Goal: Task Accomplishment & Management: Complete application form

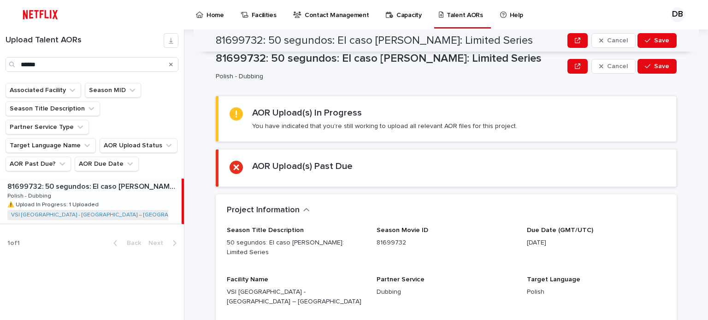
scroll to position [338, 0]
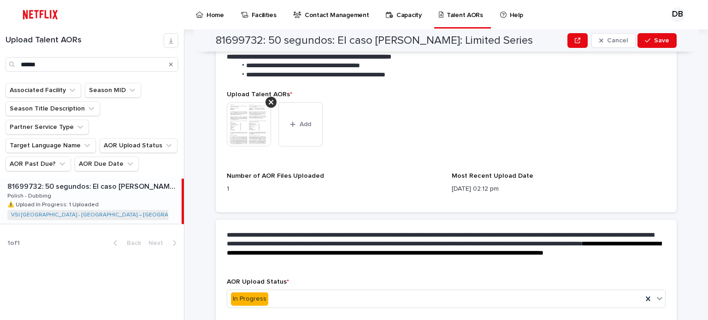
click at [170, 64] on icon "Search" at bounding box center [171, 65] width 4 height 6
click at [157, 65] on input "Search" at bounding box center [92, 64] width 173 height 15
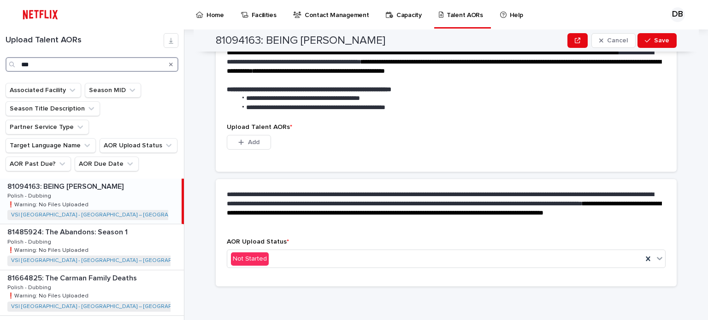
scroll to position [232, 0]
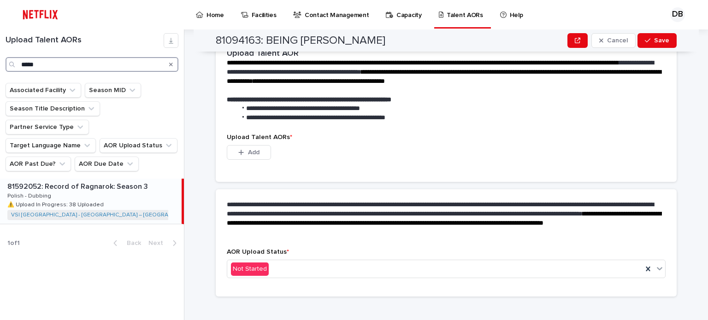
type input "*****"
click at [131, 179] on div "81592052: Record of Ragnarok: Season 3 81592052: Record of Ragnarok: Season 3 P…" at bounding box center [91, 201] width 182 height 45
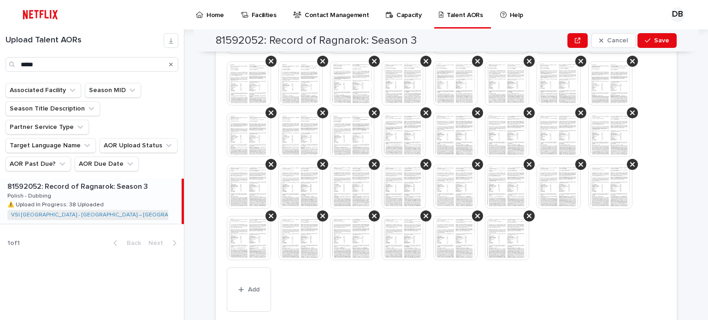
scroll to position [476, 0]
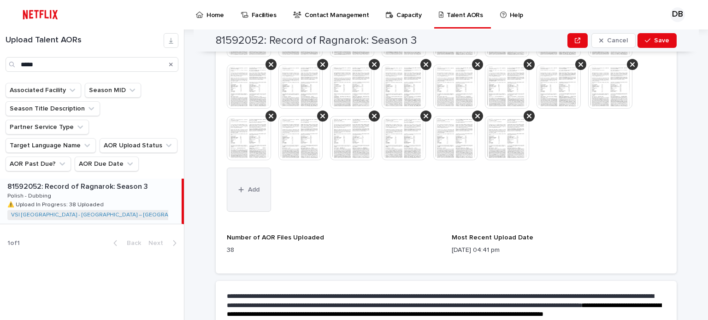
click at [253, 187] on span "Add" at bounding box center [254, 190] width 12 height 6
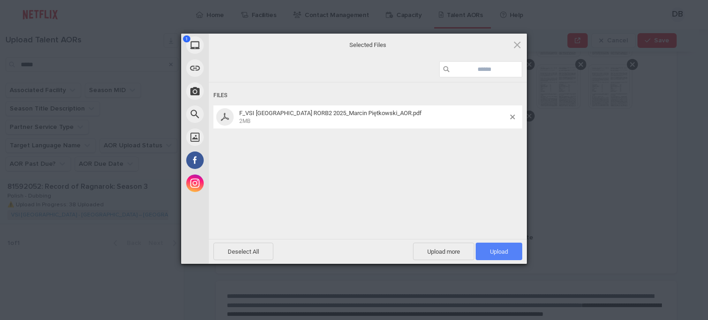
click at [491, 256] on span "Upload 1" at bounding box center [499, 252] width 47 height 18
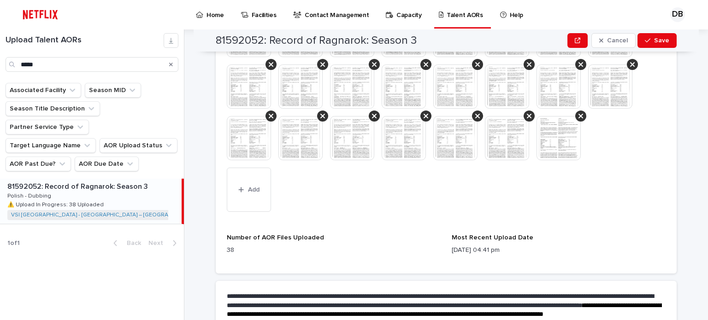
click at [561, 132] on img at bounding box center [559, 138] width 44 height 44
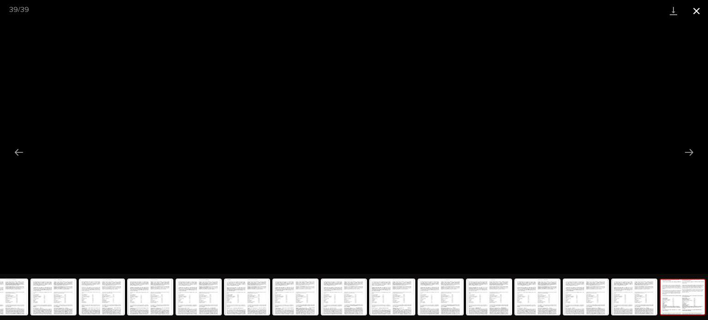
click at [700, 13] on button "Close gallery" at bounding box center [696, 11] width 23 height 22
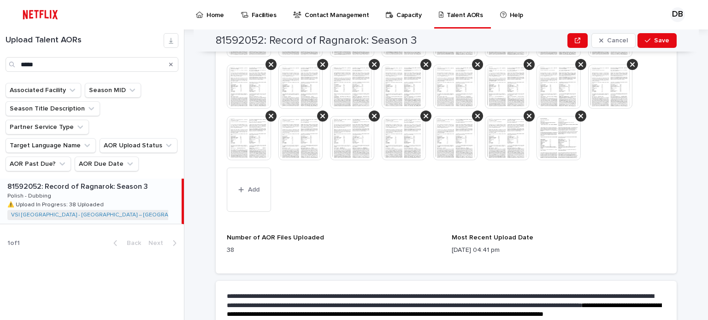
click at [556, 134] on img at bounding box center [559, 138] width 44 height 44
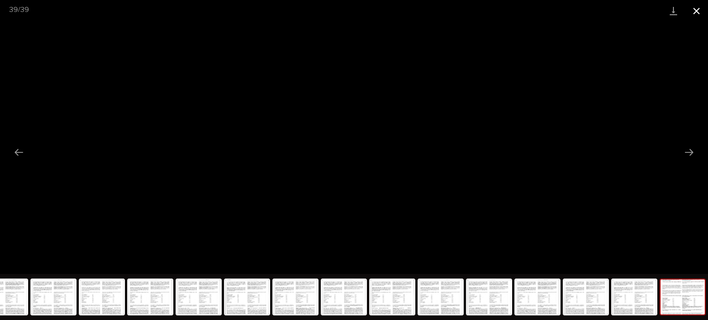
click at [695, 11] on button "Close gallery" at bounding box center [696, 11] width 23 height 22
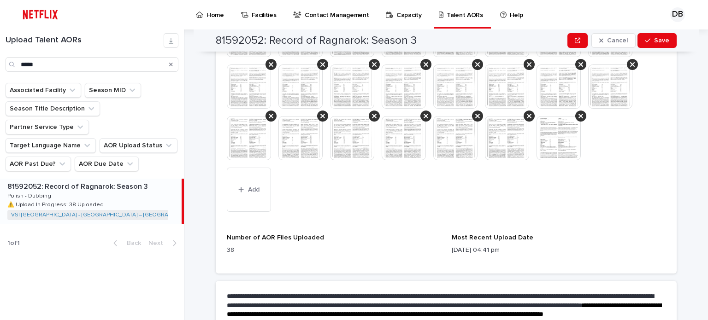
click at [564, 136] on img at bounding box center [559, 138] width 44 height 44
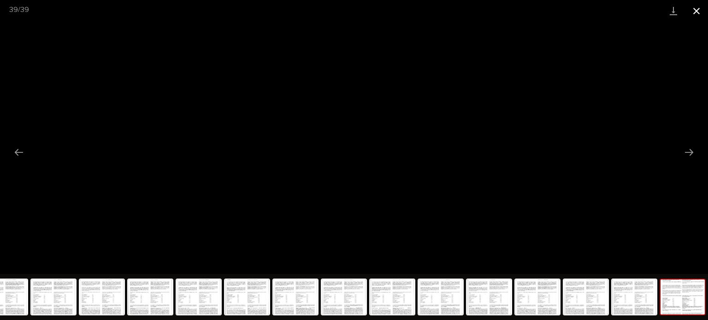
click at [702, 5] on button "Close gallery" at bounding box center [696, 11] width 23 height 22
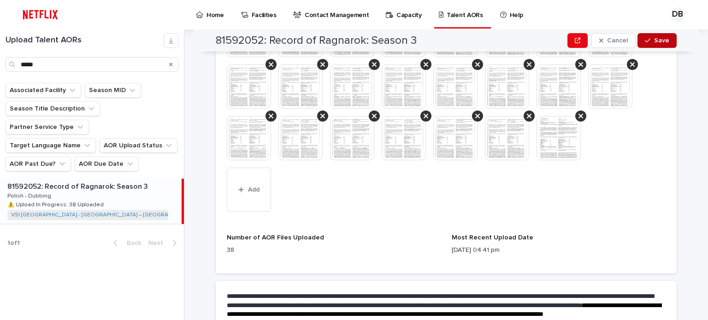
click at [657, 44] on button "Save" at bounding box center [657, 40] width 39 height 15
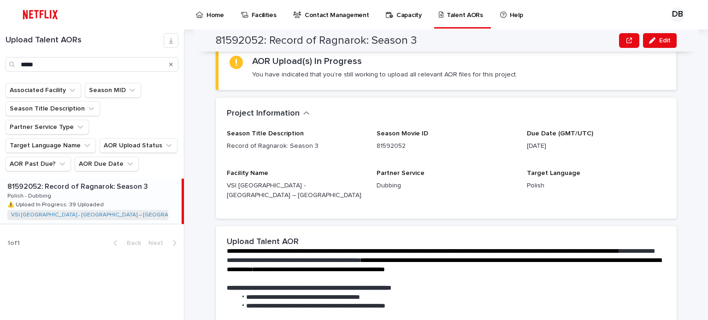
scroll to position [0, 0]
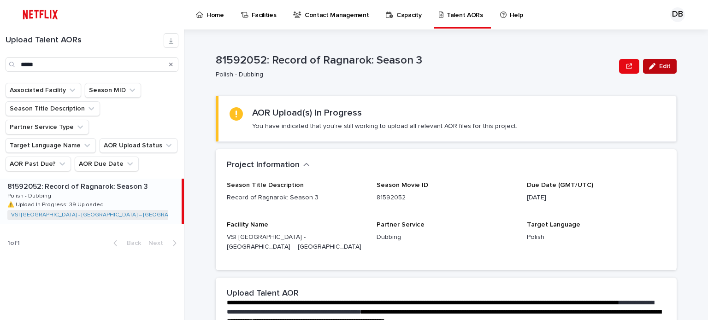
click at [660, 62] on button "Edit" at bounding box center [660, 66] width 34 height 15
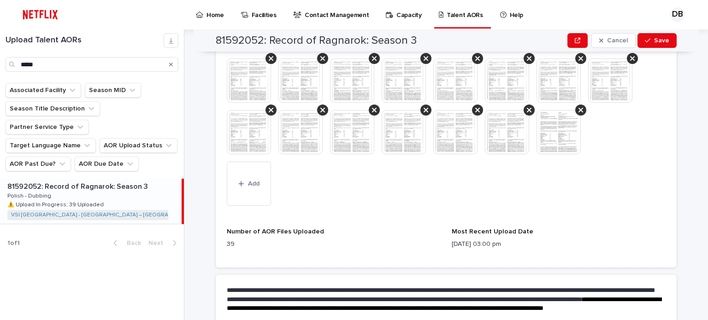
scroll to position [461, 0]
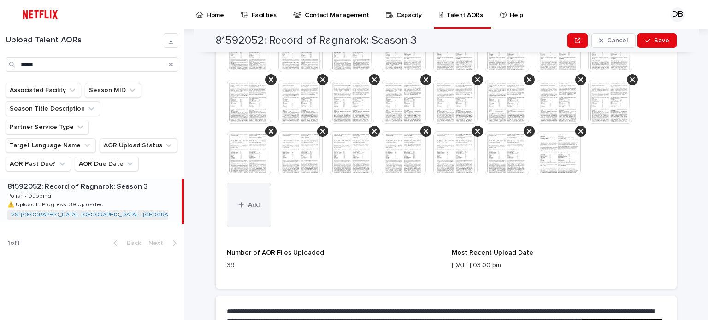
click at [249, 188] on button "Add" at bounding box center [249, 205] width 44 height 44
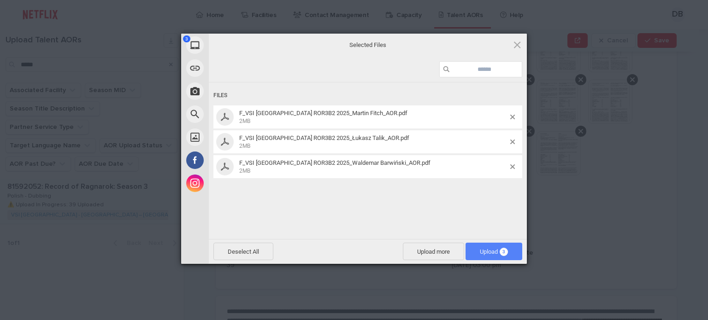
click at [498, 249] on span "Upload 3" at bounding box center [494, 252] width 28 height 7
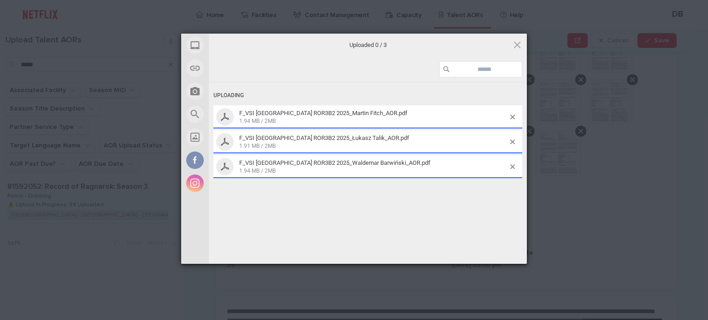
scroll to position [487, 0]
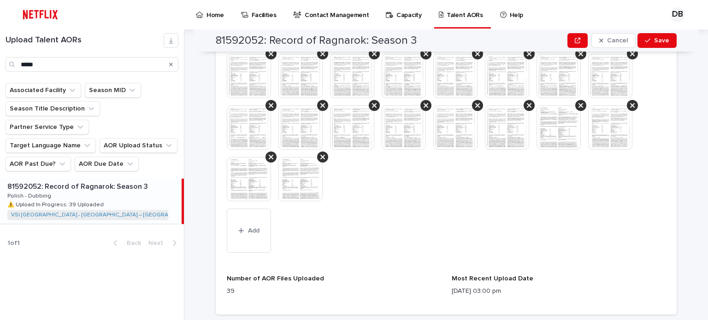
click at [601, 120] on img at bounding box center [610, 128] width 44 height 44
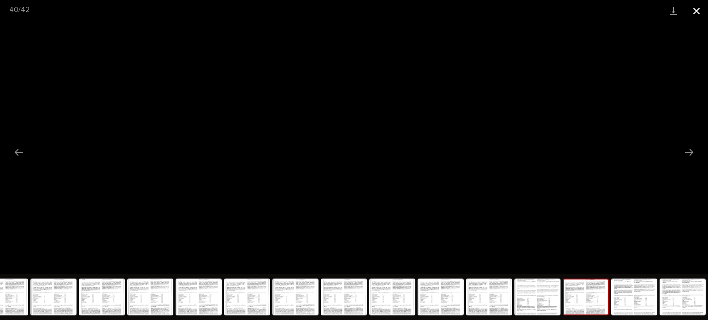
click at [694, 8] on button "Close gallery" at bounding box center [696, 11] width 23 height 22
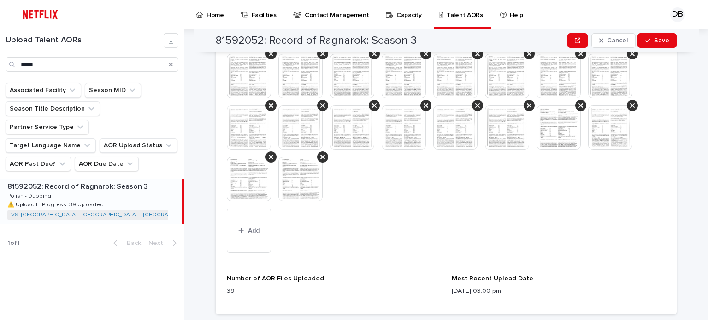
click at [243, 173] on img at bounding box center [249, 179] width 44 height 44
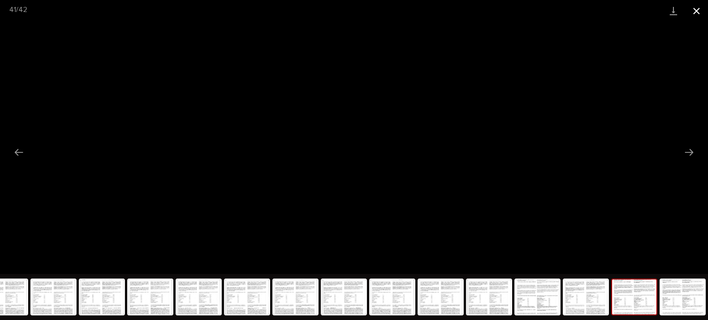
click at [700, 14] on button "Close gallery" at bounding box center [696, 11] width 23 height 22
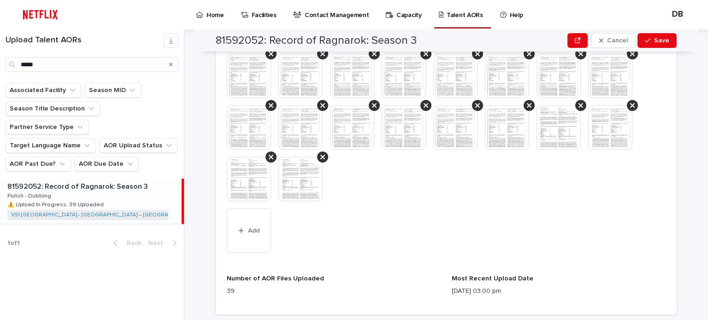
click at [296, 167] on img at bounding box center [301, 179] width 44 height 44
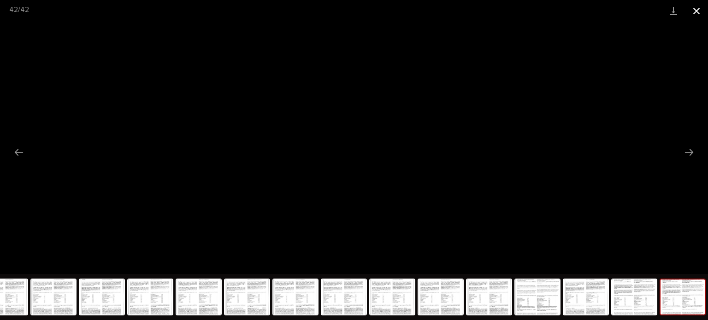
click at [696, 12] on button "Close gallery" at bounding box center [696, 11] width 23 height 22
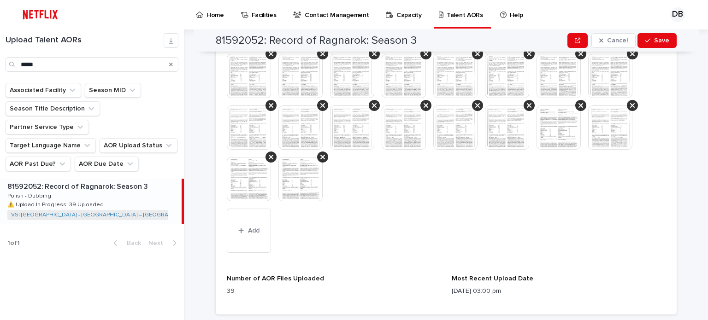
click at [295, 171] on img at bounding box center [301, 179] width 44 height 44
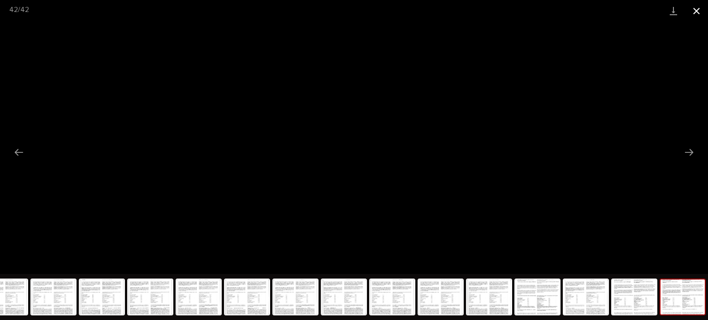
click at [705, 8] on button "Close gallery" at bounding box center [696, 11] width 23 height 22
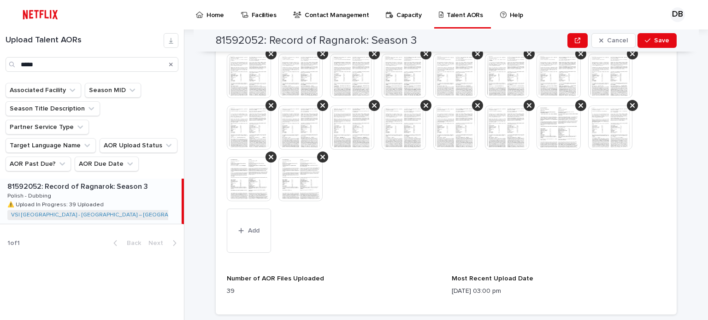
click at [255, 177] on img at bounding box center [249, 179] width 44 height 44
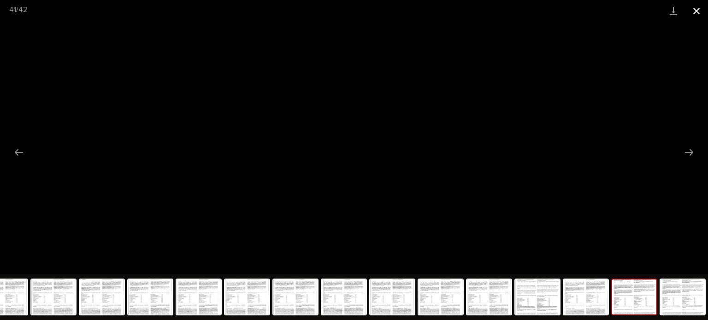
click at [696, 6] on button "Close gallery" at bounding box center [696, 11] width 23 height 22
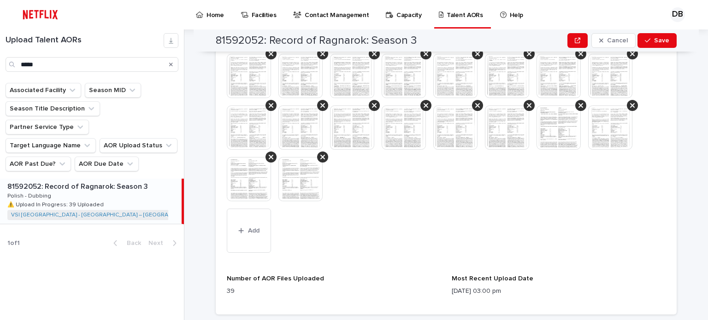
click at [617, 119] on img at bounding box center [610, 128] width 44 height 44
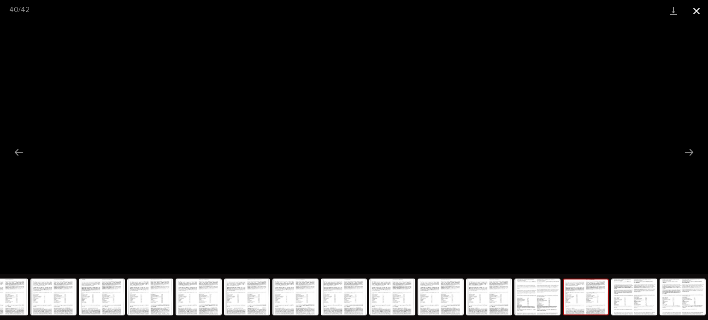
click at [704, 12] on button "Close gallery" at bounding box center [696, 11] width 23 height 22
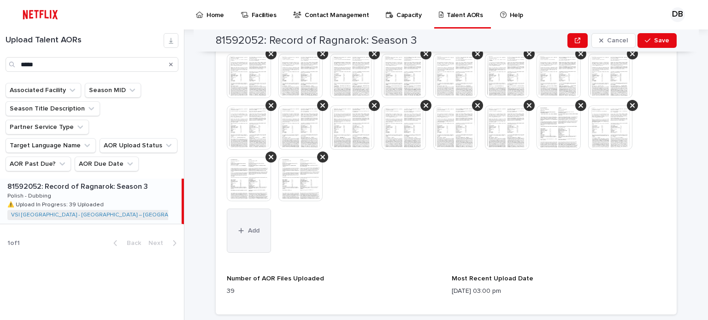
click at [255, 225] on button "Add" at bounding box center [249, 231] width 44 height 44
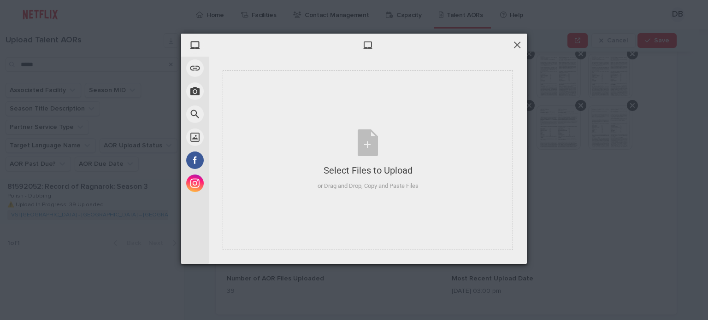
click at [512, 46] on span at bounding box center [517, 45] width 10 height 10
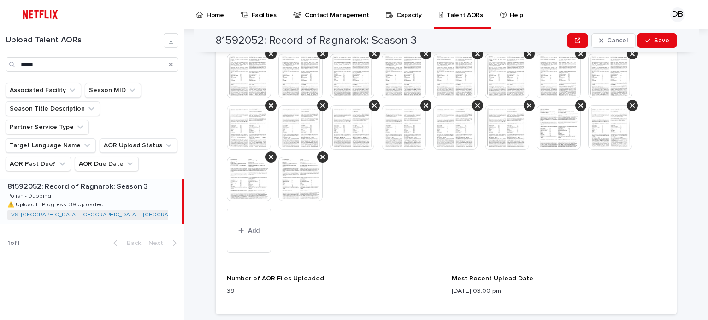
click at [292, 171] on img at bounding box center [301, 179] width 44 height 44
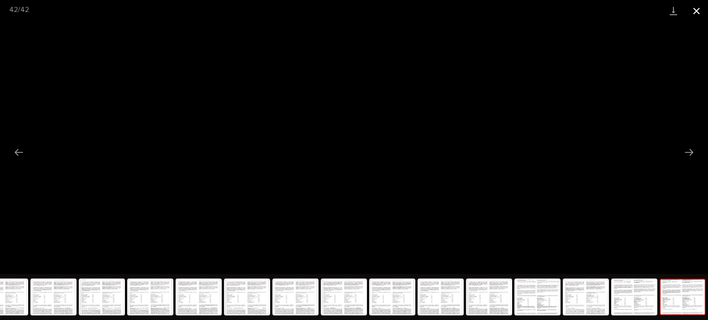
click at [701, 12] on button "Close gallery" at bounding box center [696, 11] width 23 height 22
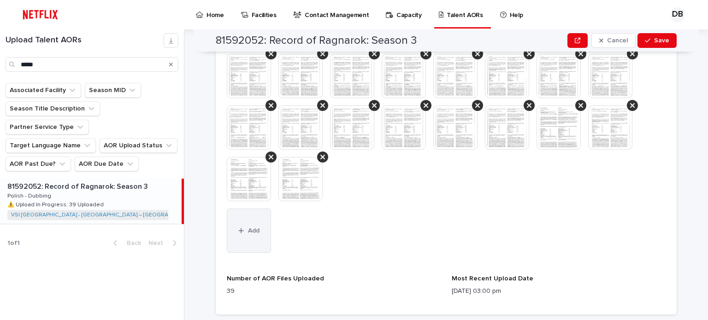
click at [235, 224] on button "Add" at bounding box center [249, 231] width 44 height 44
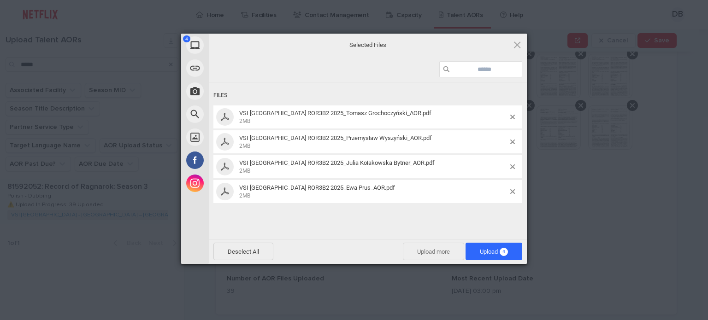
click at [447, 254] on span "Upload more" at bounding box center [433, 252] width 61 height 18
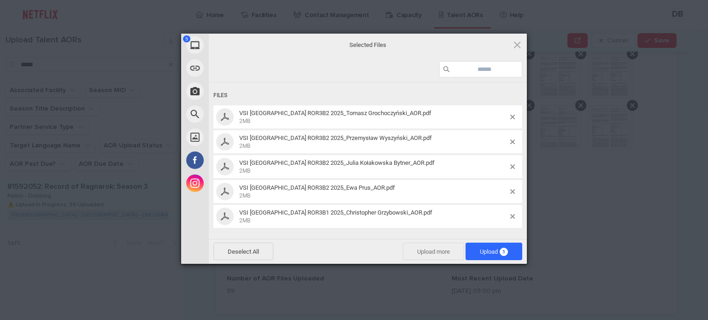
click at [427, 247] on span "Upload more" at bounding box center [433, 252] width 61 height 18
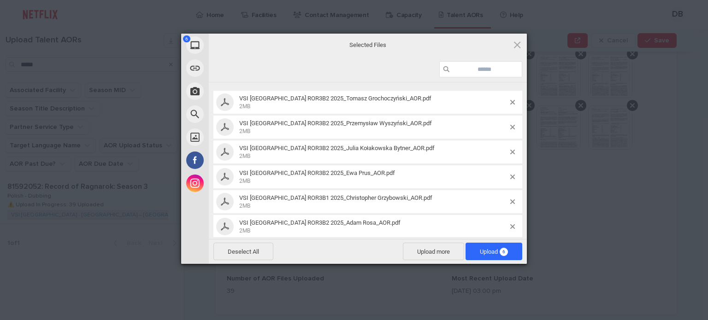
scroll to position [22, 0]
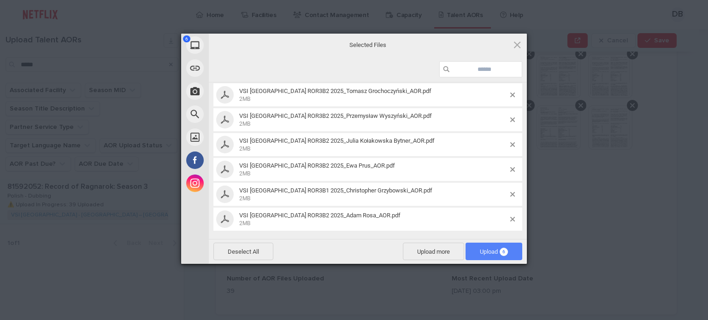
click at [480, 254] on span "Upload 6" at bounding box center [494, 252] width 28 height 7
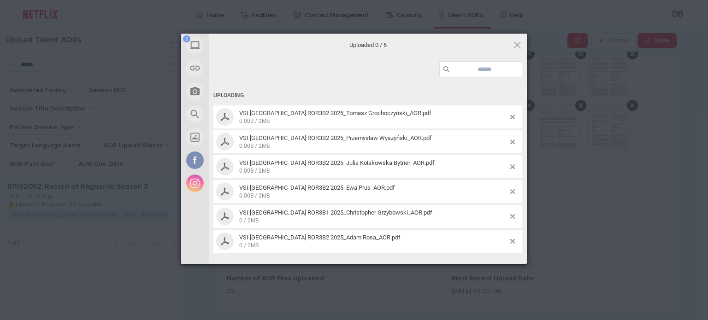
scroll to position [0, 0]
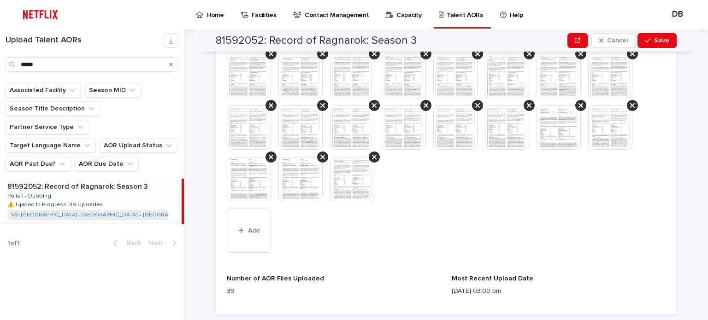
click at [353, 180] on img at bounding box center [352, 179] width 44 height 44
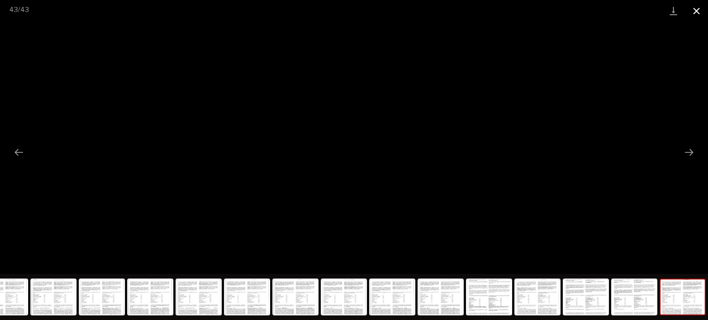
click at [700, 11] on button "Close gallery" at bounding box center [696, 11] width 23 height 22
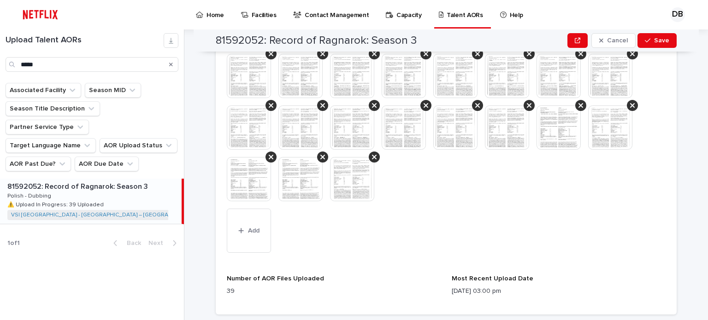
click at [303, 168] on img at bounding box center [301, 179] width 44 height 44
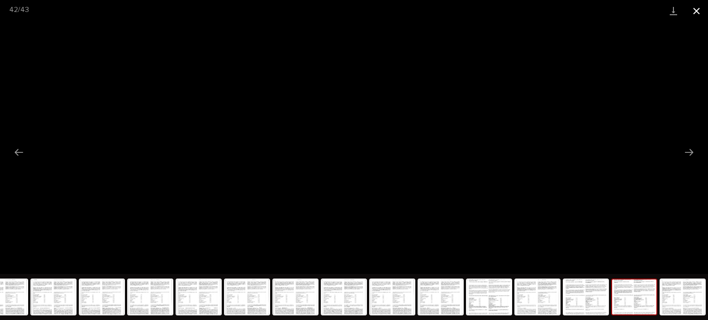
click at [698, 11] on button "Close gallery" at bounding box center [696, 11] width 23 height 22
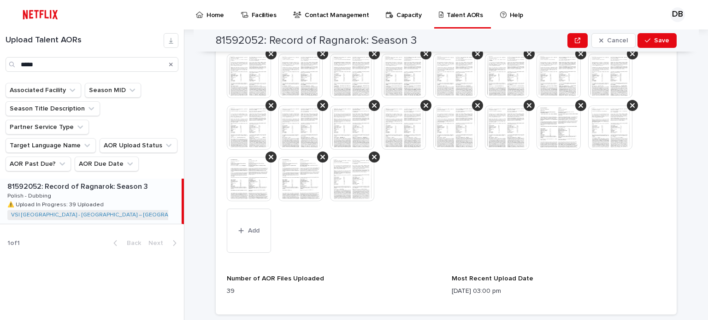
click at [253, 162] on img at bounding box center [249, 179] width 44 height 44
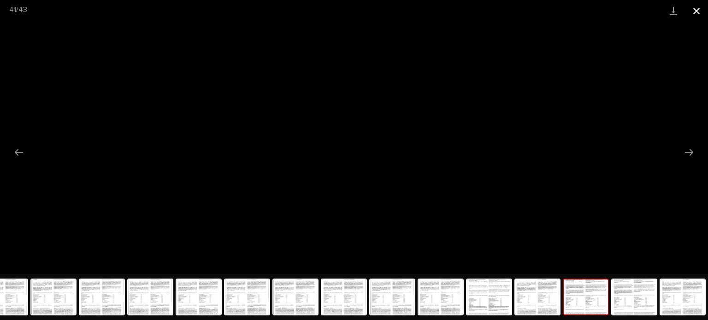
click at [694, 12] on button "Close gallery" at bounding box center [696, 11] width 23 height 22
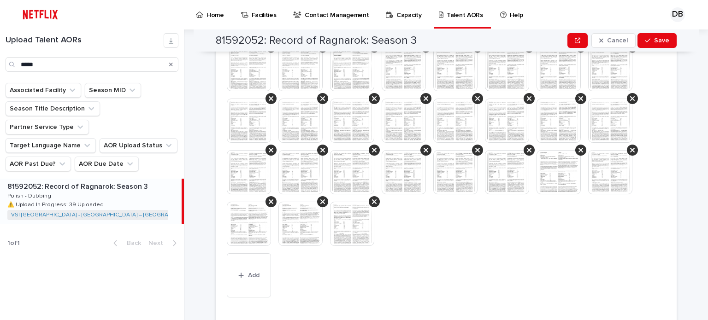
scroll to position [395, 0]
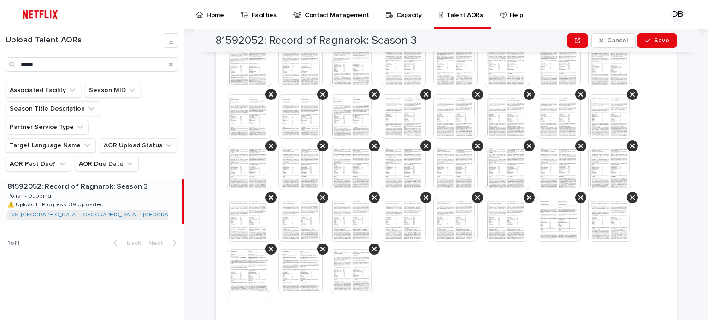
click at [452, 156] on img at bounding box center [455, 168] width 44 height 44
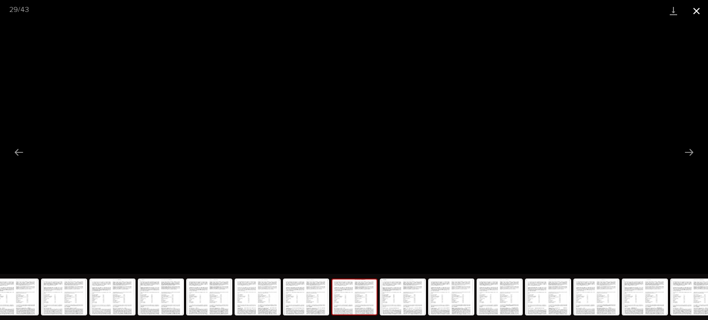
click at [700, 7] on button "Close gallery" at bounding box center [696, 11] width 23 height 22
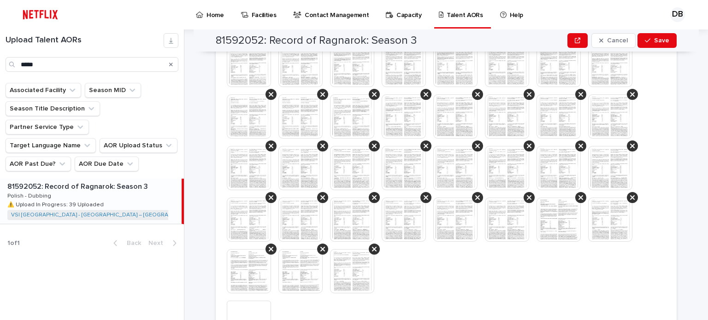
click at [352, 274] on img at bounding box center [352, 271] width 44 height 44
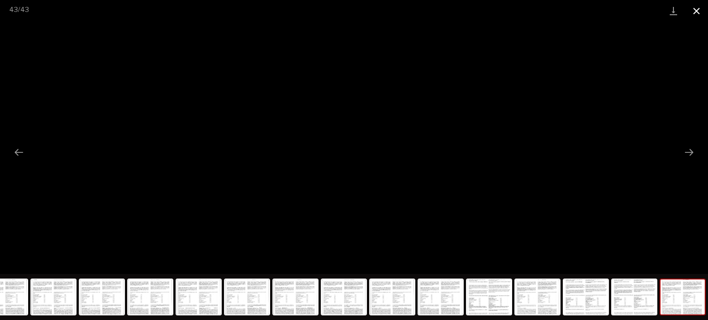
click at [697, 12] on button "Close gallery" at bounding box center [696, 11] width 23 height 22
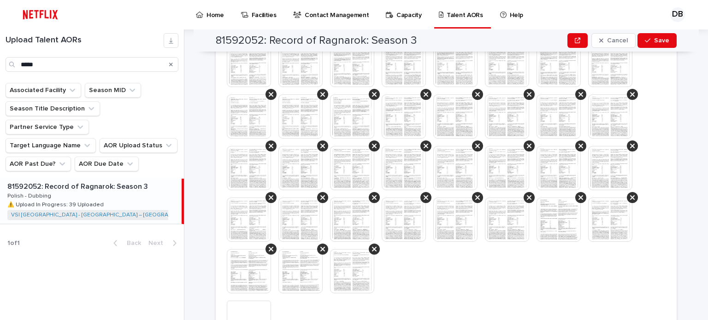
click at [304, 263] on img at bounding box center [301, 271] width 44 height 44
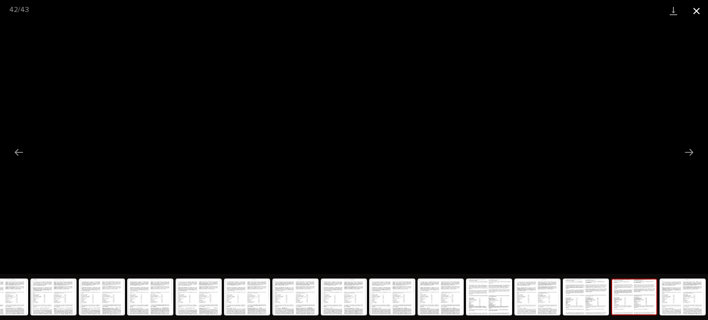
click at [695, 13] on button "Close gallery" at bounding box center [696, 11] width 23 height 22
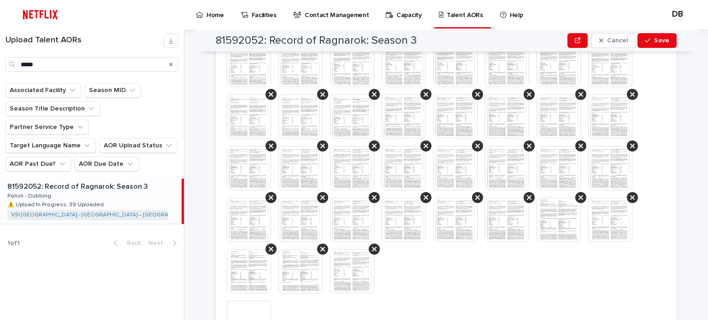
click at [245, 274] on img at bounding box center [249, 271] width 44 height 44
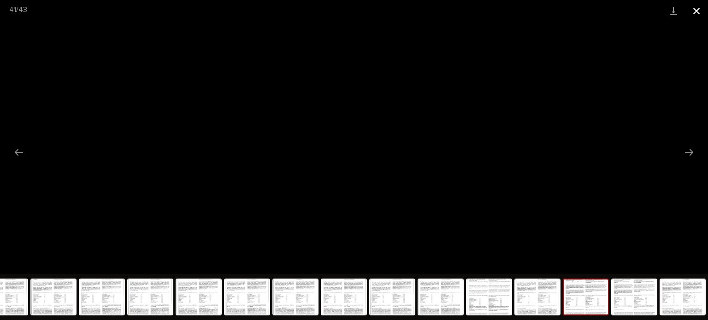
click at [700, 14] on button "Close gallery" at bounding box center [696, 11] width 23 height 22
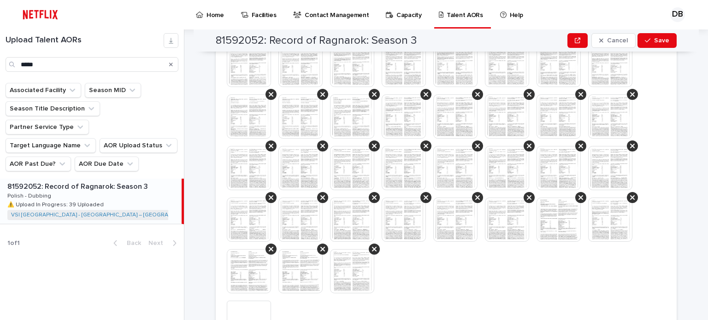
click at [608, 212] on img at bounding box center [610, 220] width 44 height 44
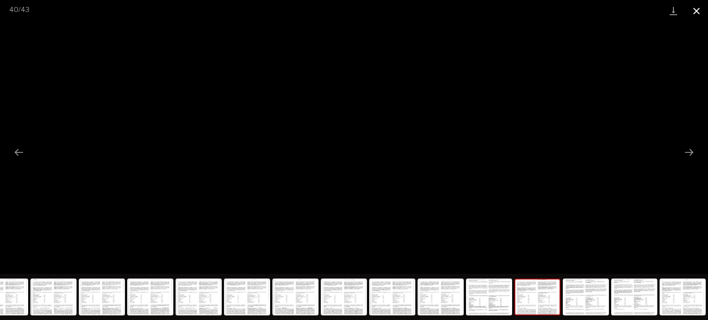
click at [699, 3] on button "Close gallery" at bounding box center [696, 11] width 23 height 22
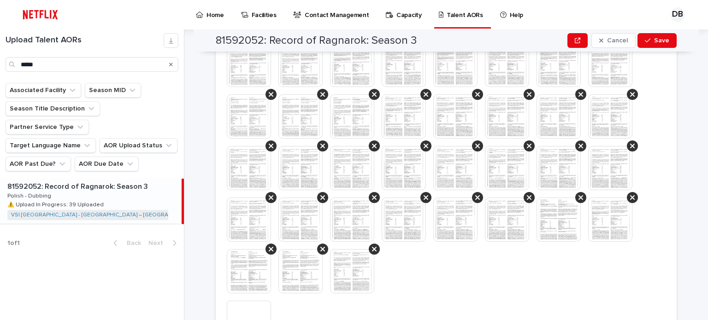
click at [562, 206] on img at bounding box center [559, 220] width 44 height 44
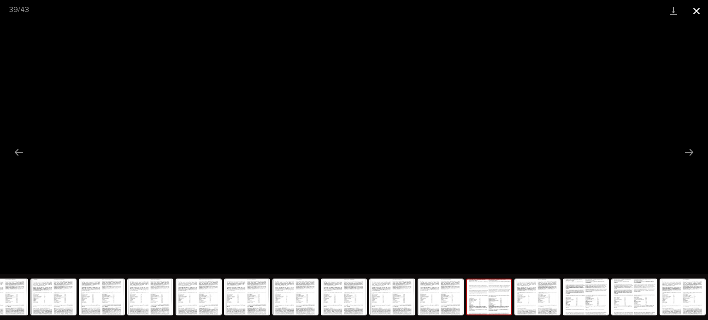
click at [700, 12] on button "Close gallery" at bounding box center [696, 11] width 23 height 22
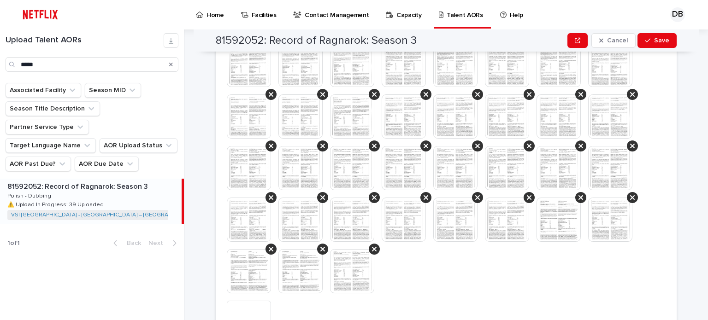
click at [360, 262] on img at bounding box center [352, 271] width 44 height 44
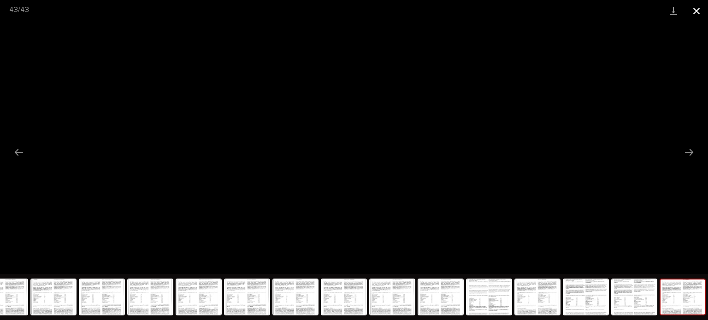
click at [695, 10] on button "Close gallery" at bounding box center [696, 11] width 23 height 22
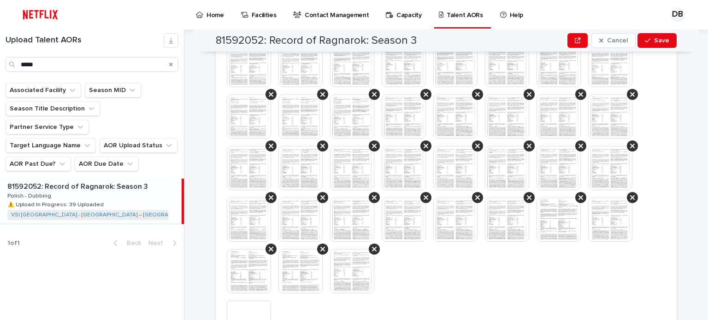
scroll to position [441, 0]
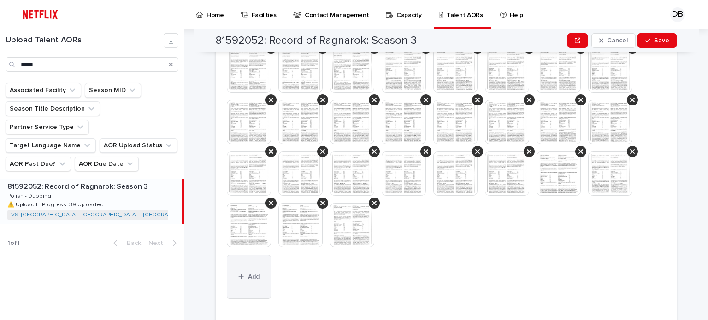
click at [258, 258] on button "Add" at bounding box center [249, 277] width 44 height 44
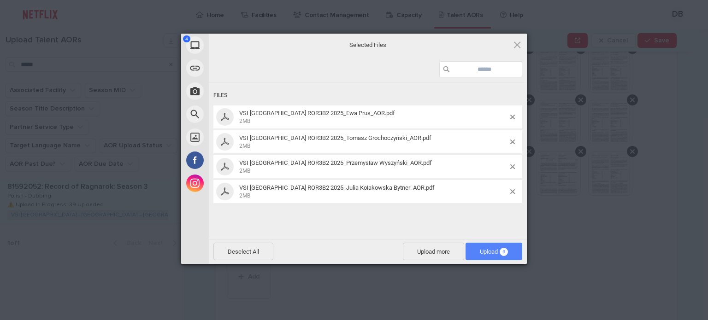
click at [487, 248] on span "Upload 4" at bounding box center [494, 252] width 57 height 18
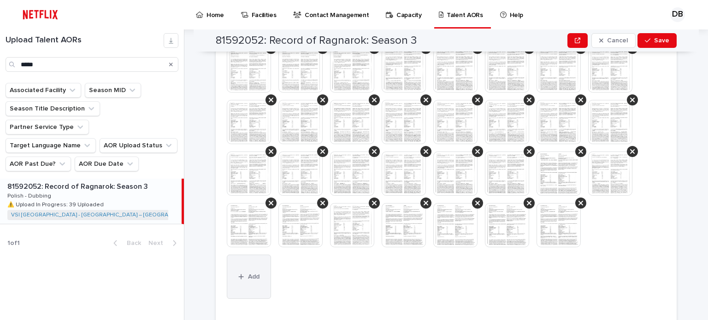
click at [259, 266] on button "Add" at bounding box center [249, 277] width 44 height 44
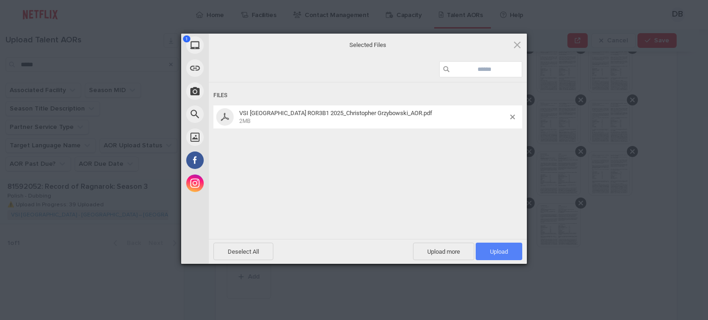
click at [496, 252] on span "Upload 1" at bounding box center [499, 252] width 18 height 7
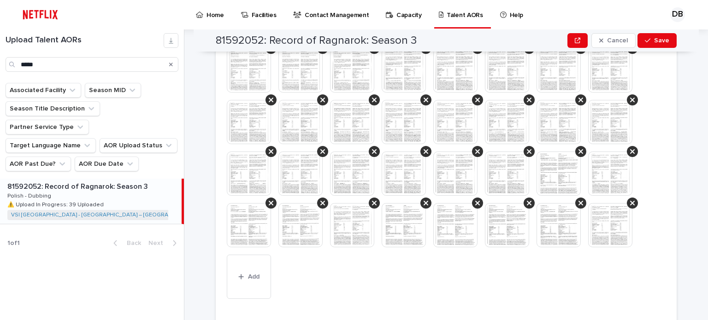
click at [558, 177] on img at bounding box center [559, 174] width 44 height 44
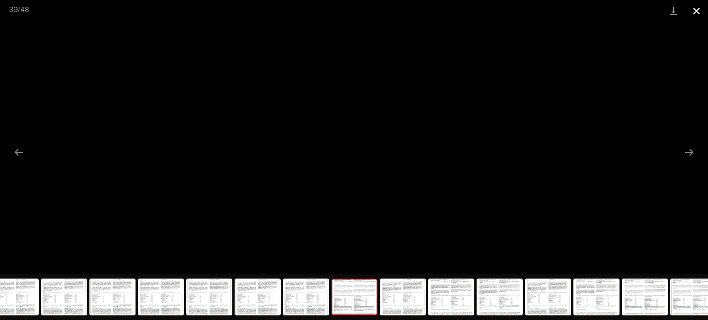
click at [699, 10] on button "Close gallery" at bounding box center [696, 11] width 23 height 22
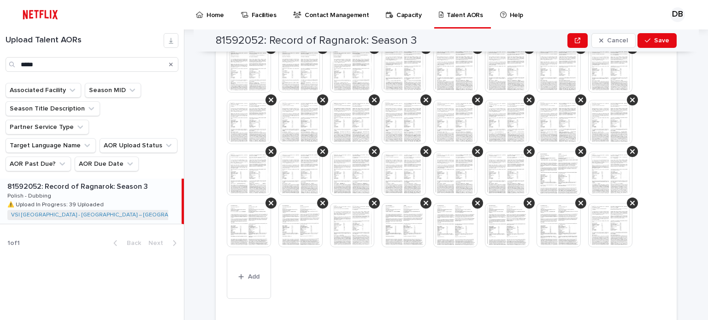
click at [609, 164] on img at bounding box center [610, 174] width 44 height 44
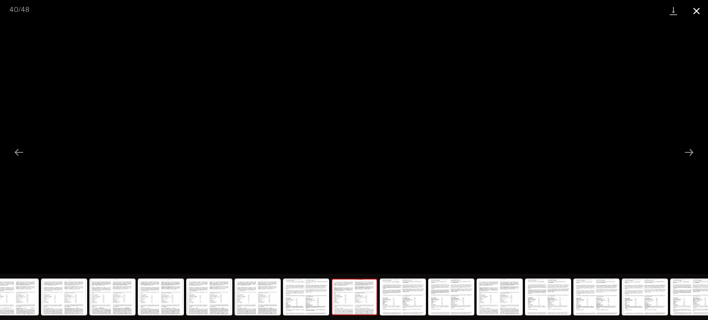
click at [699, 5] on button "Close gallery" at bounding box center [696, 11] width 23 height 22
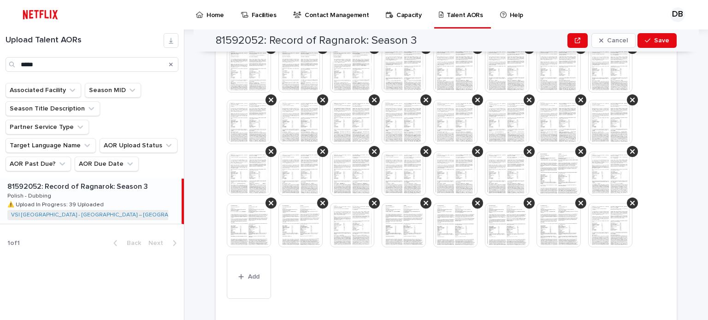
click at [243, 221] on img at bounding box center [249, 225] width 44 height 44
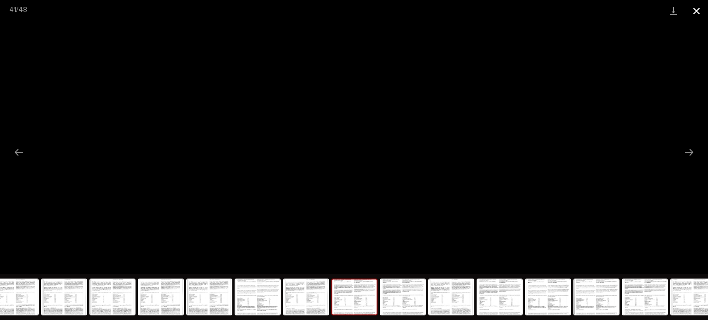
click at [693, 13] on button "Close gallery" at bounding box center [696, 11] width 23 height 22
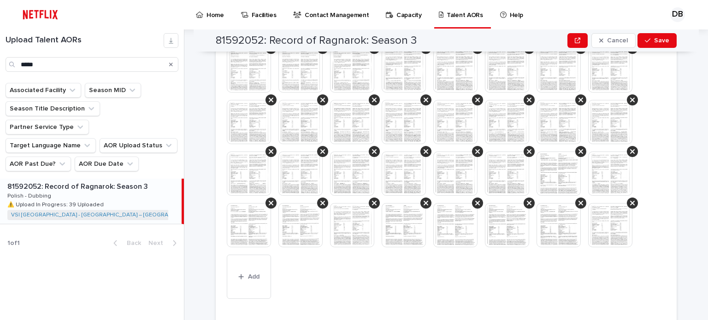
click at [308, 217] on img at bounding box center [301, 225] width 44 height 44
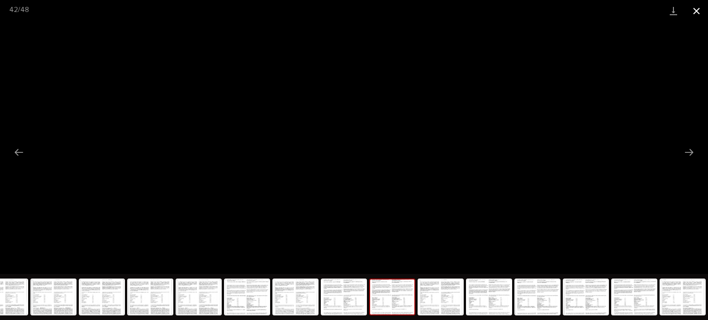
click at [696, 15] on button "Close gallery" at bounding box center [696, 11] width 23 height 22
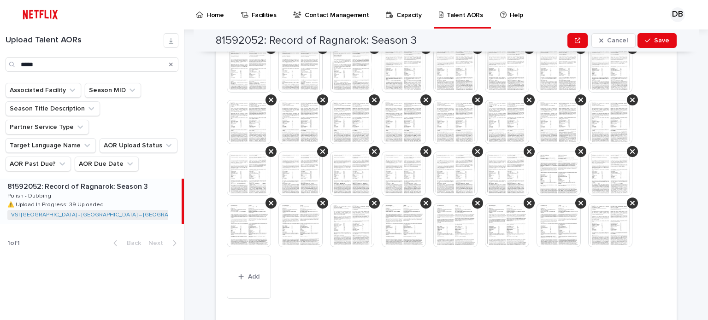
click at [301, 214] on img at bounding box center [301, 225] width 44 height 44
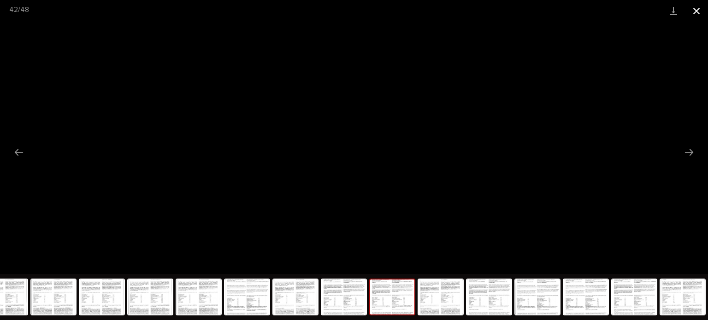
click at [700, 6] on button "Close gallery" at bounding box center [696, 11] width 23 height 22
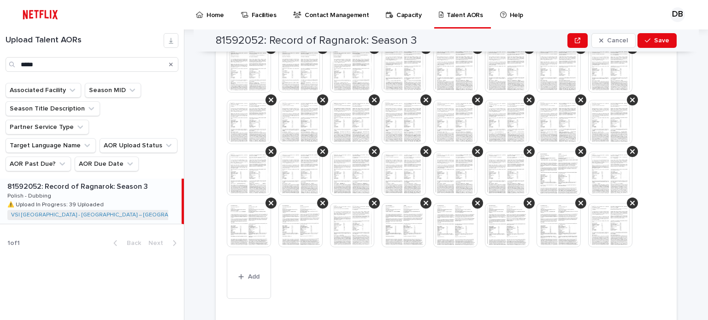
click at [346, 221] on img at bounding box center [352, 225] width 44 height 44
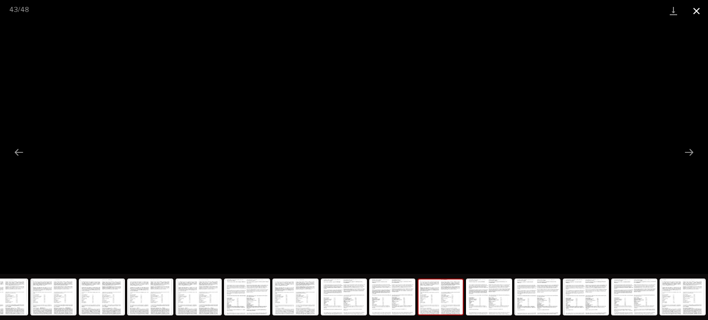
click at [697, 14] on button "Close gallery" at bounding box center [696, 11] width 23 height 22
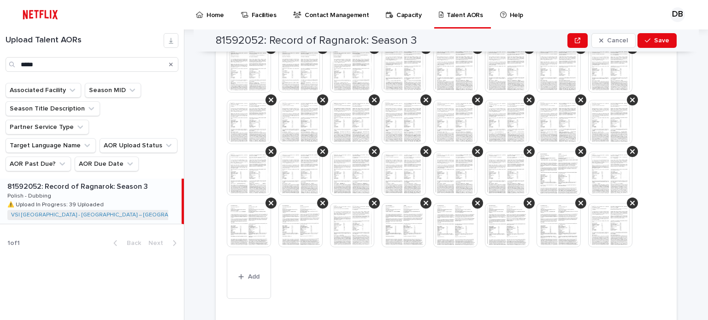
click at [344, 225] on img at bounding box center [352, 225] width 44 height 44
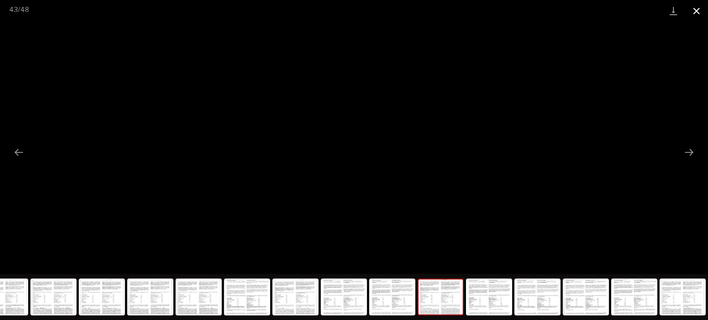
click at [704, 9] on button "Close gallery" at bounding box center [696, 11] width 23 height 22
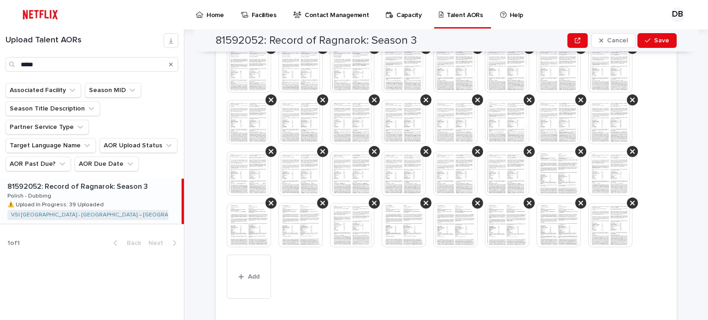
click at [401, 217] on img at bounding box center [404, 225] width 44 height 44
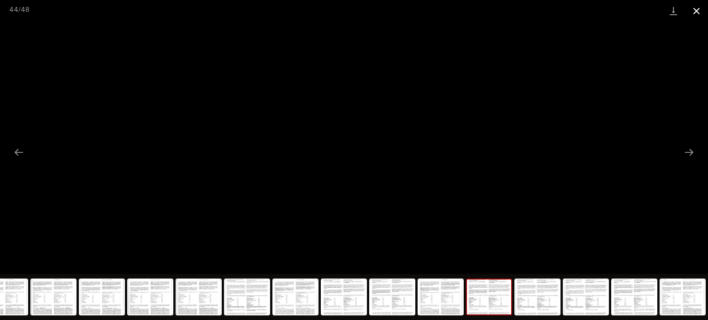
click at [697, 18] on button "Close gallery" at bounding box center [696, 11] width 23 height 22
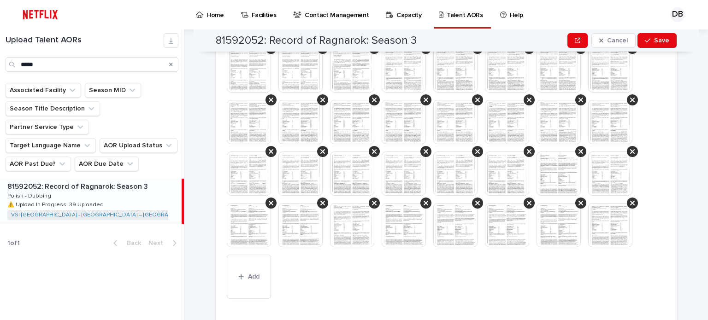
click at [415, 217] on img at bounding box center [404, 225] width 44 height 44
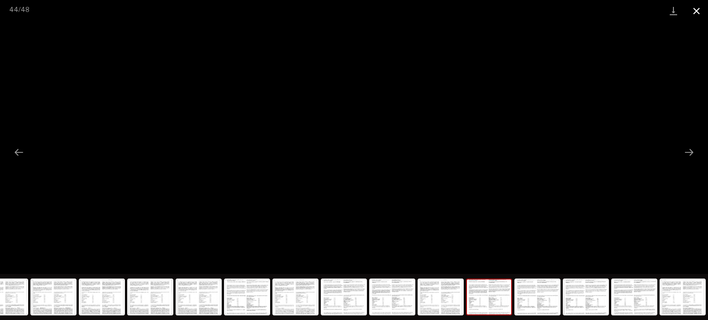
click at [696, 7] on button "Close gallery" at bounding box center [696, 11] width 23 height 22
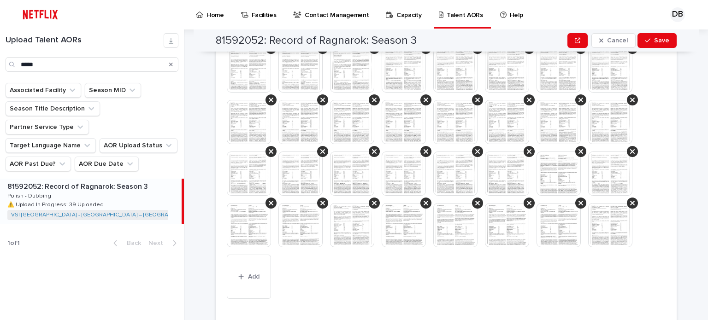
click at [463, 216] on img at bounding box center [455, 225] width 44 height 44
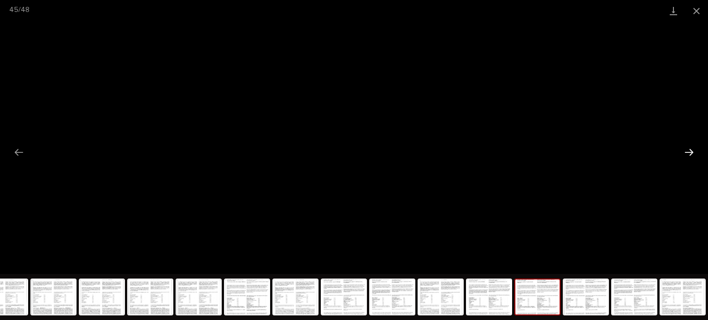
click at [685, 154] on button "Next slide" at bounding box center [689, 152] width 19 height 18
click at [690, 152] on button "Next slide" at bounding box center [689, 152] width 19 height 18
click at [690, 151] on button "Next slide" at bounding box center [689, 152] width 19 height 18
click at [696, 10] on button "Close gallery" at bounding box center [696, 11] width 23 height 22
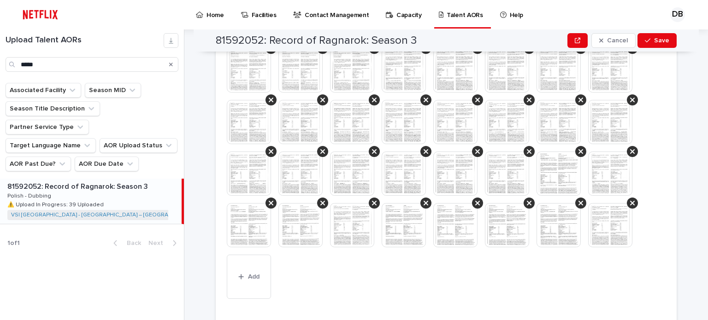
click at [596, 215] on img at bounding box center [610, 225] width 44 height 44
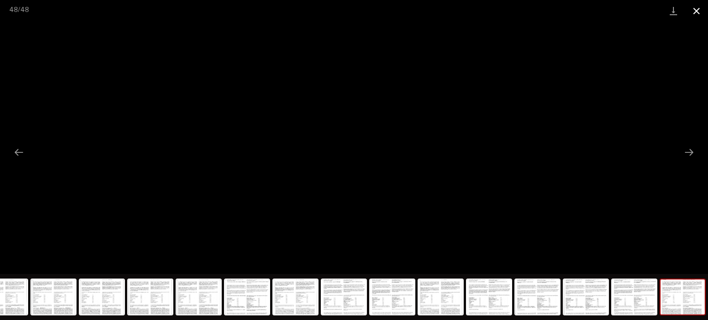
click at [694, 16] on button "Close gallery" at bounding box center [696, 11] width 23 height 22
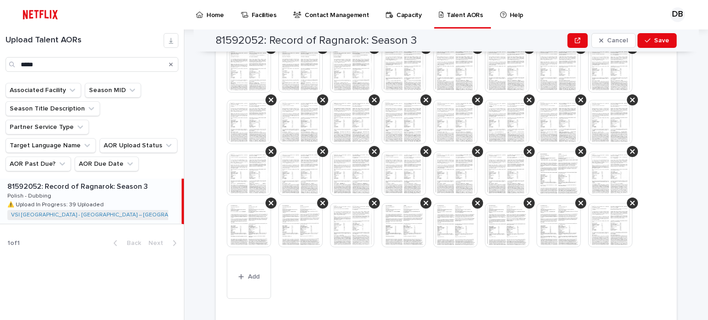
click at [598, 210] on img at bounding box center [610, 225] width 44 height 44
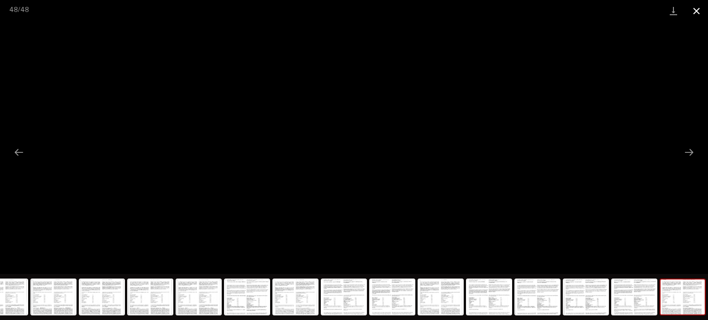
click at [694, 11] on button "Close gallery" at bounding box center [696, 11] width 23 height 22
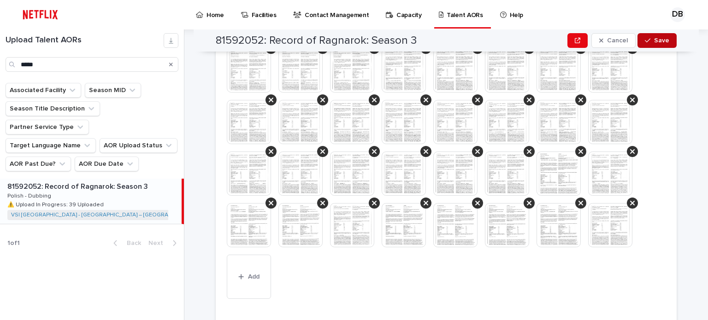
click at [663, 37] on span "Save" at bounding box center [661, 40] width 15 height 6
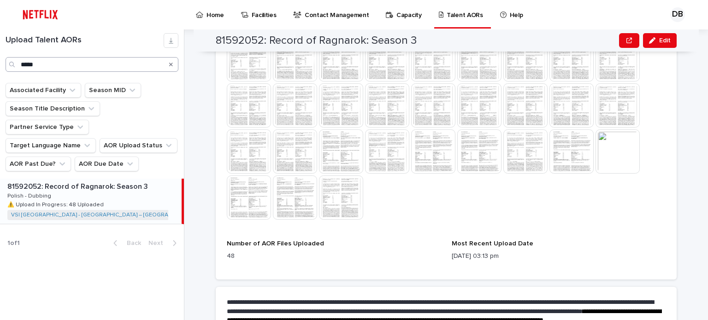
drag, startPoint x: 170, startPoint y: 64, endPoint x: 151, endPoint y: 66, distance: 19.0
click at [170, 64] on icon "Search" at bounding box center [171, 65] width 4 height 6
click at [143, 66] on input "Search" at bounding box center [92, 64] width 173 height 15
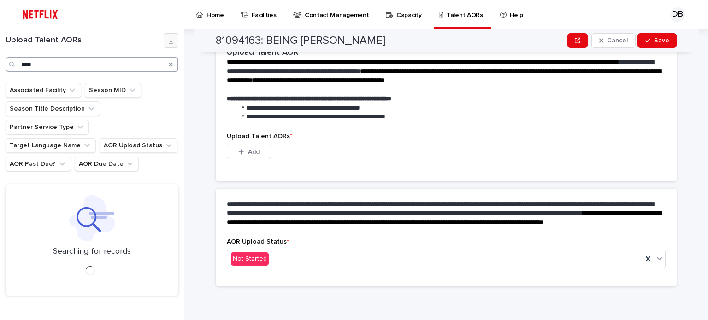
scroll to position [232, 0]
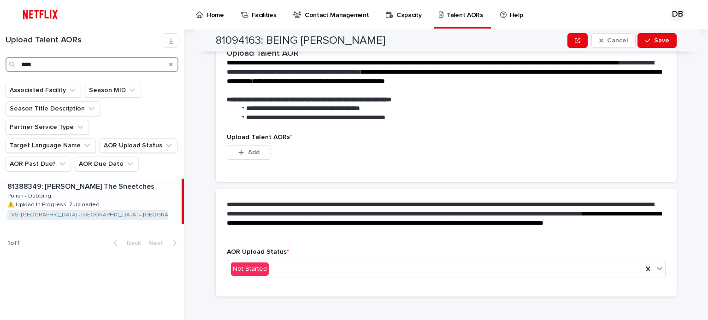
type input "****"
click at [99, 180] on div "81388349: [PERSON_NAME] The Sneetches 81388349: [PERSON_NAME] The Sneetches Pol…" at bounding box center [91, 201] width 182 height 45
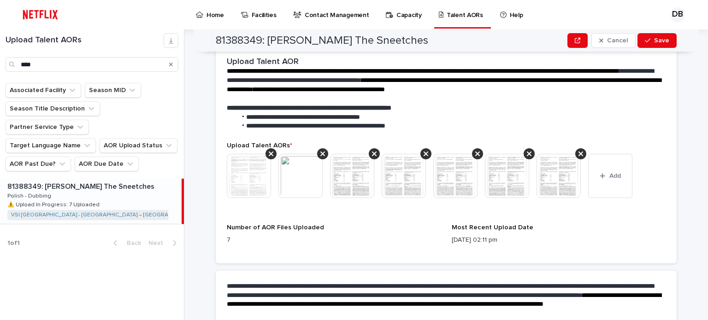
scroll to position [313, 0]
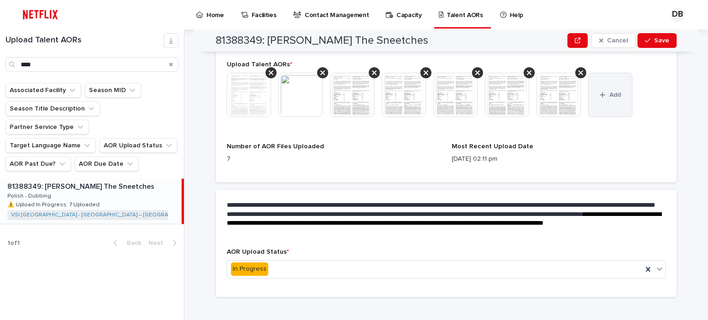
click at [617, 95] on button "Add" at bounding box center [610, 95] width 44 height 44
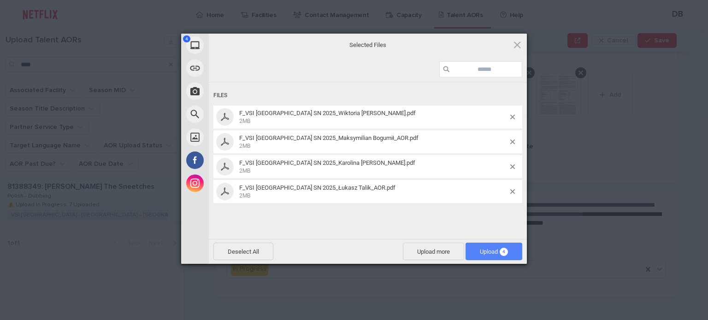
click at [513, 249] on span "Upload 4" at bounding box center [494, 252] width 57 height 18
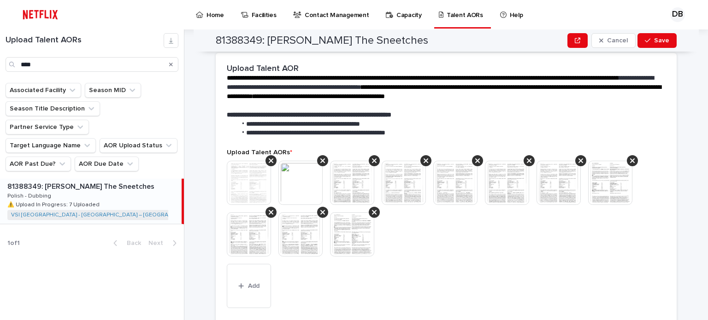
scroll to position [225, 0]
click at [601, 180] on img at bounding box center [610, 183] width 44 height 44
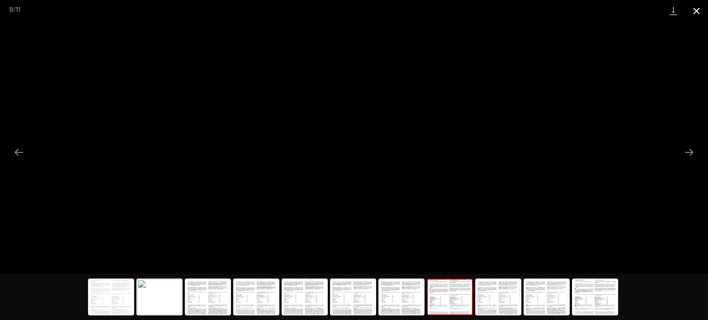
click at [693, 12] on button "Close gallery" at bounding box center [696, 11] width 23 height 22
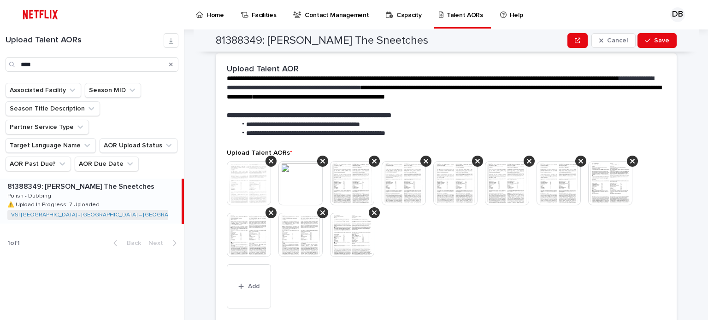
click at [253, 225] on img at bounding box center [249, 235] width 44 height 44
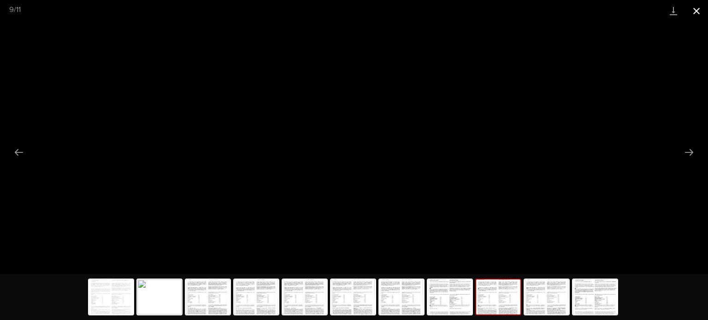
click at [693, 12] on button "Close gallery" at bounding box center [696, 11] width 23 height 22
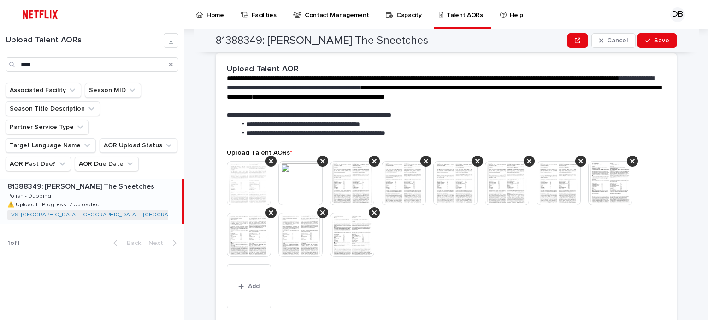
click at [285, 228] on img at bounding box center [301, 235] width 44 height 44
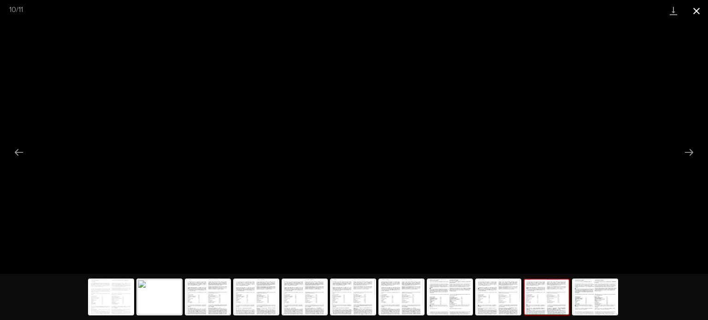
click at [694, 16] on button "Close gallery" at bounding box center [696, 11] width 23 height 22
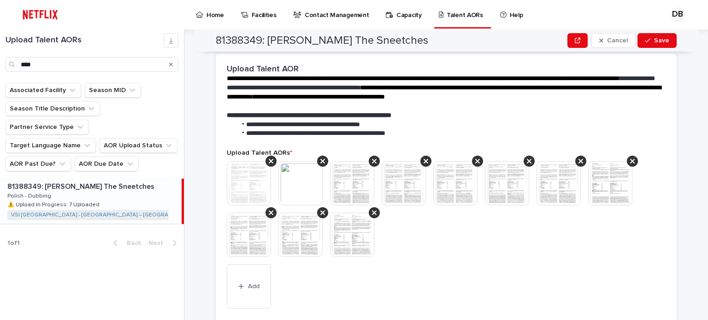
click at [337, 230] on img at bounding box center [352, 235] width 44 height 44
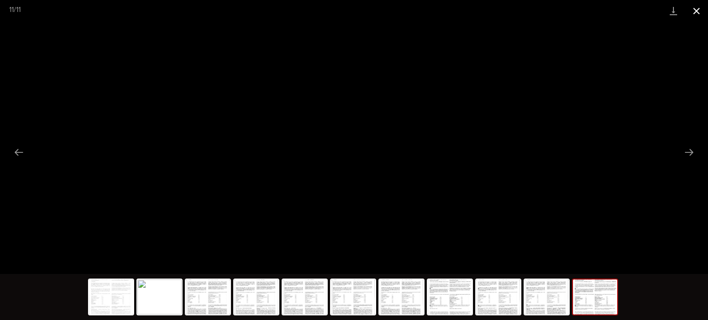
click at [700, 8] on button "Close gallery" at bounding box center [696, 11] width 23 height 22
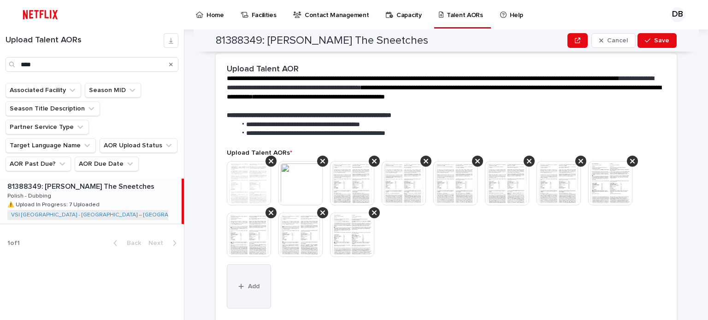
click at [248, 284] on span "Add" at bounding box center [254, 287] width 12 height 6
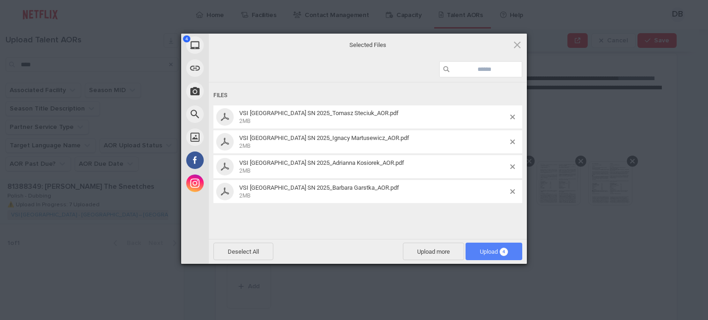
click at [481, 255] on span "Upload 4" at bounding box center [494, 252] width 28 height 7
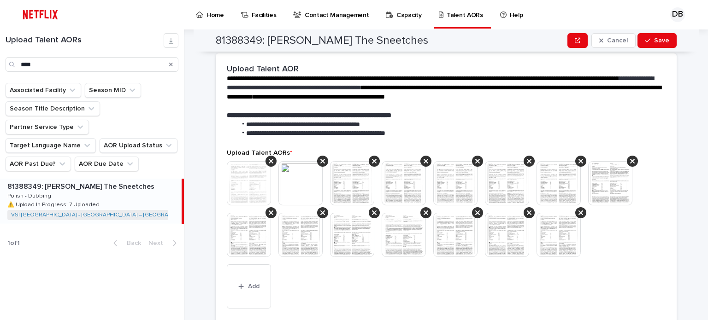
click at [409, 228] on img at bounding box center [404, 235] width 44 height 44
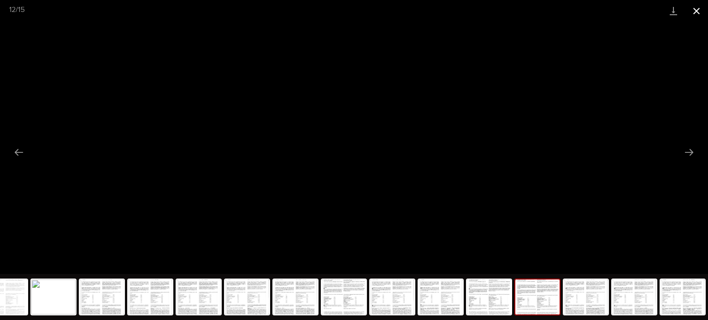
click at [698, 14] on button "Close gallery" at bounding box center [696, 11] width 23 height 22
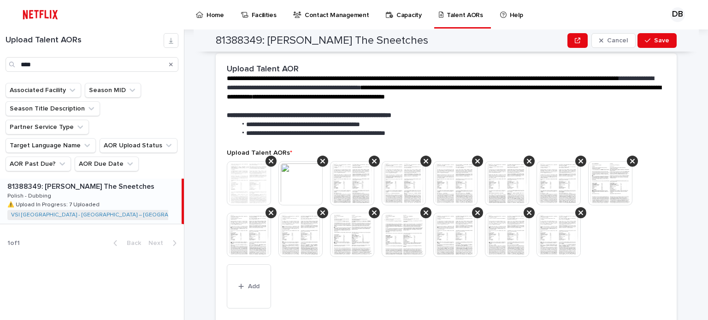
click at [539, 230] on img at bounding box center [559, 235] width 44 height 44
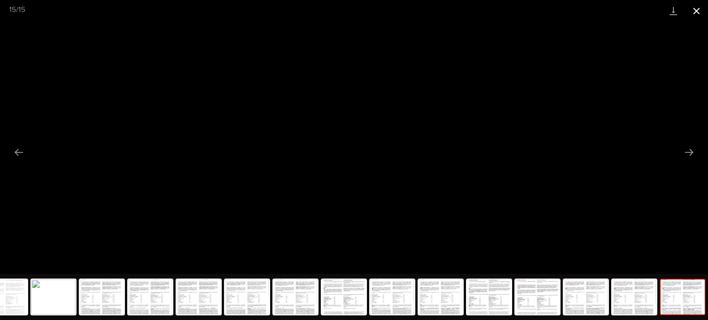
click at [695, 7] on button "Close gallery" at bounding box center [696, 11] width 23 height 22
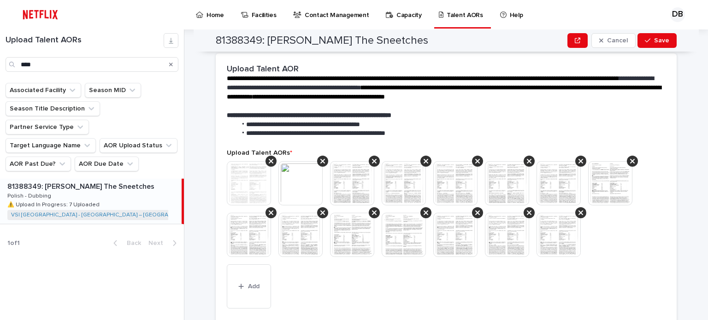
click at [504, 227] on img at bounding box center [507, 235] width 44 height 44
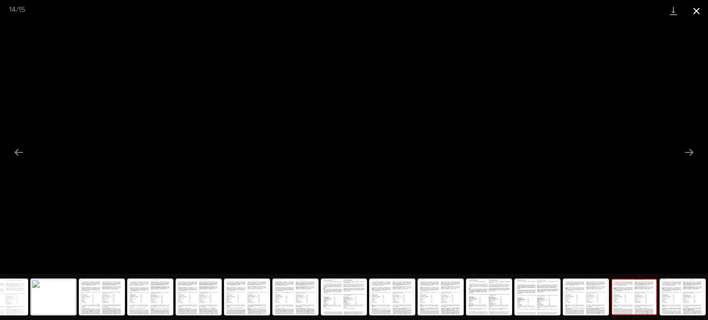
click at [694, 5] on button "Close gallery" at bounding box center [696, 11] width 23 height 22
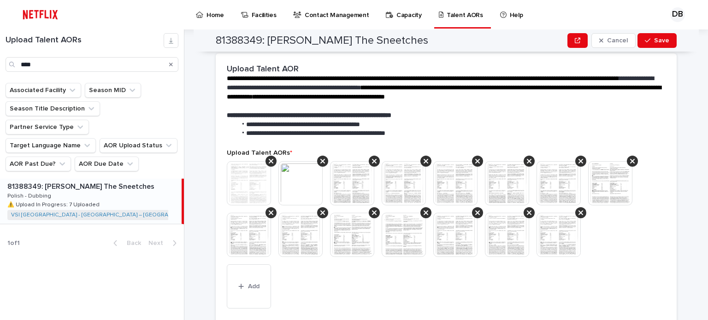
click at [464, 225] on img at bounding box center [455, 235] width 44 height 44
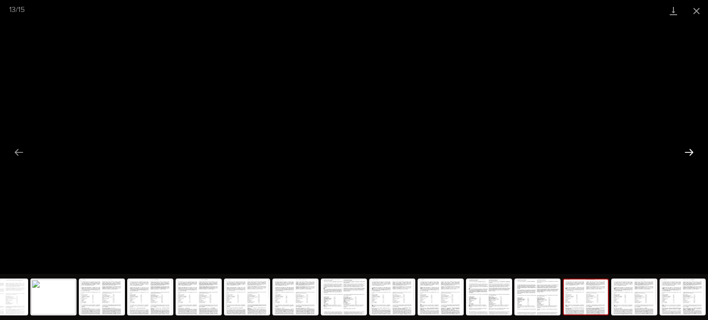
click at [689, 149] on button "Next slide" at bounding box center [689, 152] width 19 height 18
click at [17, 149] on button "Previous slide" at bounding box center [18, 152] width 19 height 18
click at [18, 147] on button "Previous slide" at bounding box center [18, 152] width 19 height 18
click at [705, 12] on button "Close gallery" at bounding box center [696, 11] width 23 height 22
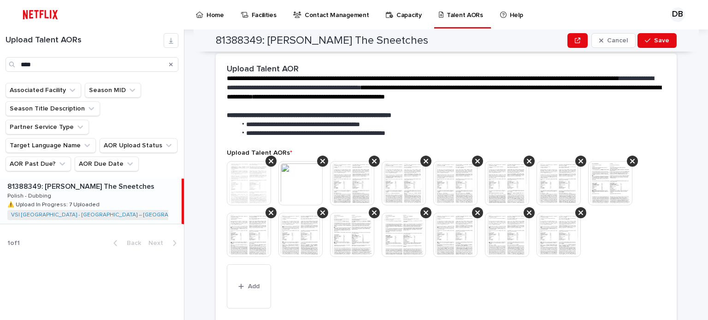
click at [551, 228] on img at bounding box center [559, 235] width 44 height 44
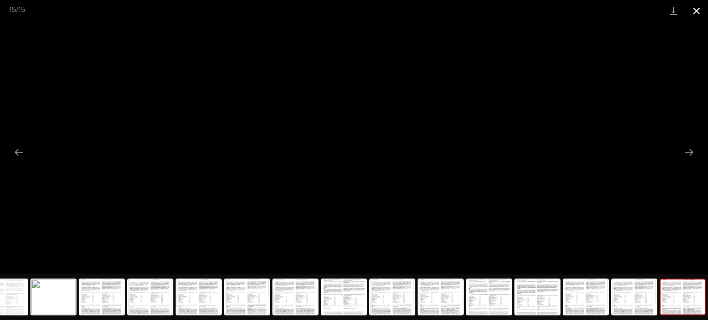
click at [698, 9] on button "Close gallery" at bounding box center [696, 11] width 23 height 22
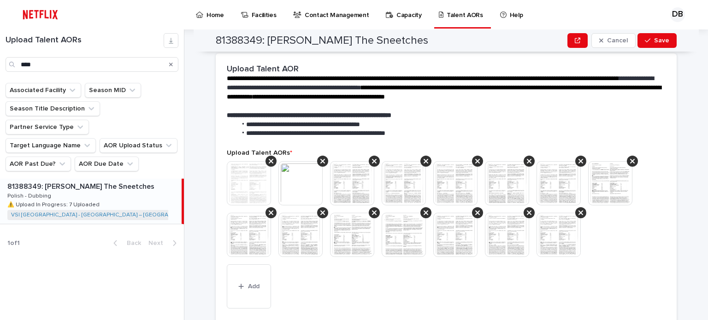
click at [512, 227] on img at bounding box center [507, 235] width 44 height 44
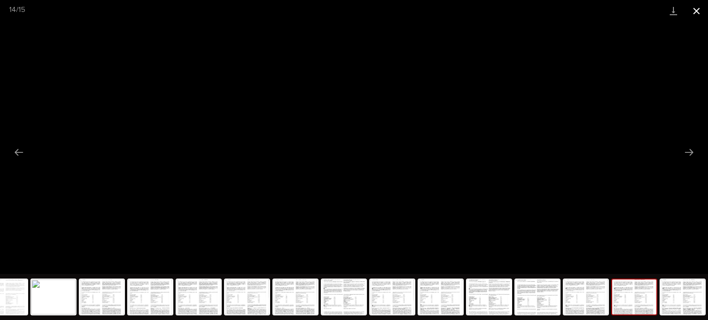
click at [690, 11] on button "Close gallery" at bounding box center [696, 11] width 23 height 22
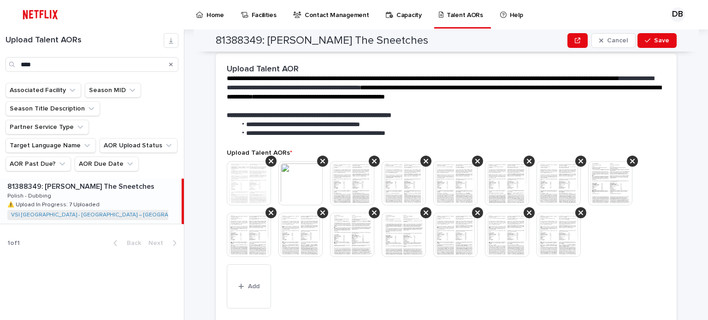
click at [455, 230] on img at bounding box center [455, 235] width 44 height 44
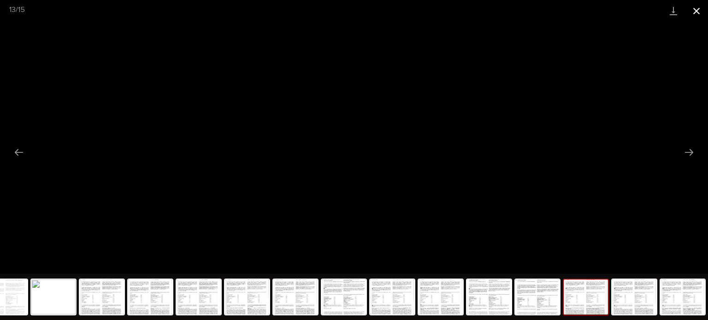
drag, startPoint x: 699, startPoint y: 12, endPoint x: 699, endPoint y: 20, distance: 8.8
click at [699, 11] on button "Close gallery" at bounding box center [696, 11] width 23 height 22
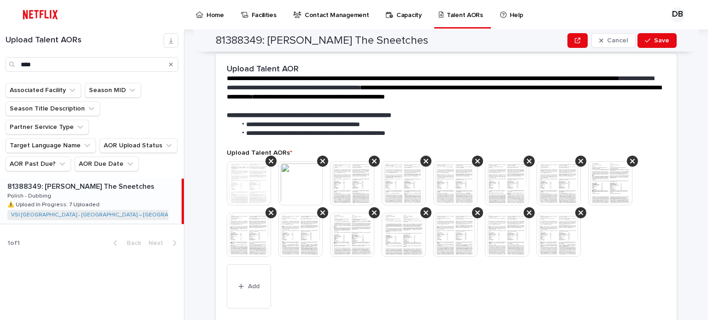
click at [416, 231] on img at bounding box center [404, 235] width 44 height 44
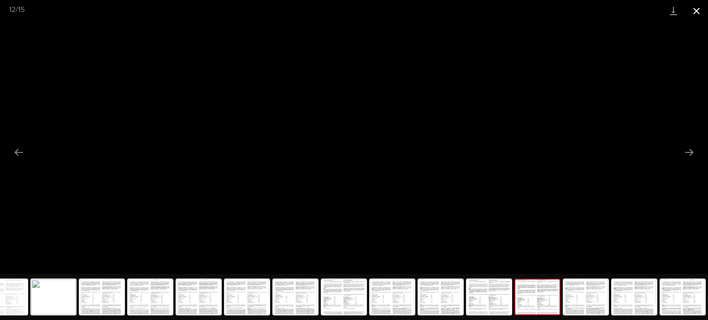
click at [705, 1] on button "Close gallery" at bounding box center [696, 11] width 23 height 22
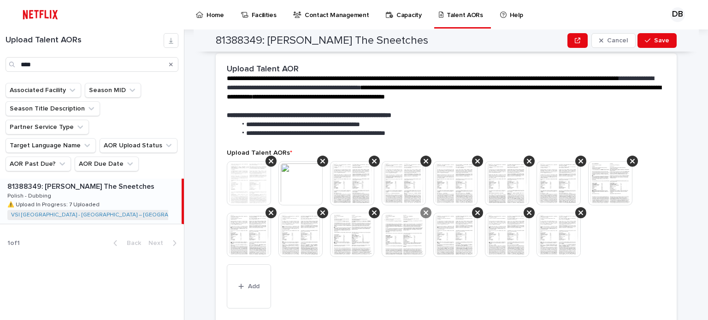
click at [425, 208] on div at bounding box center [426, 213] width 11 height 11
click at [647, 43] on icon "button" at bounding box center [648, 40] width 6 height 6
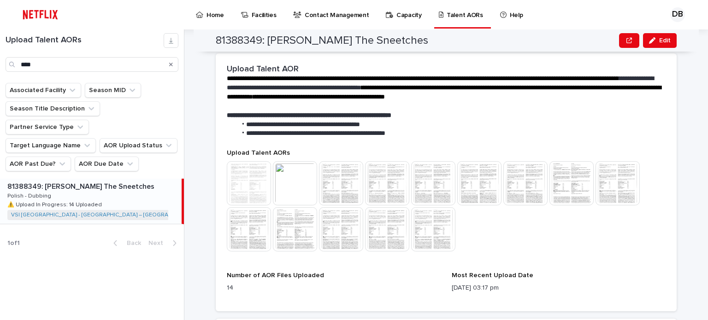
click at [430, 229] on img at bounding box center [433, 230] width 44 height 44
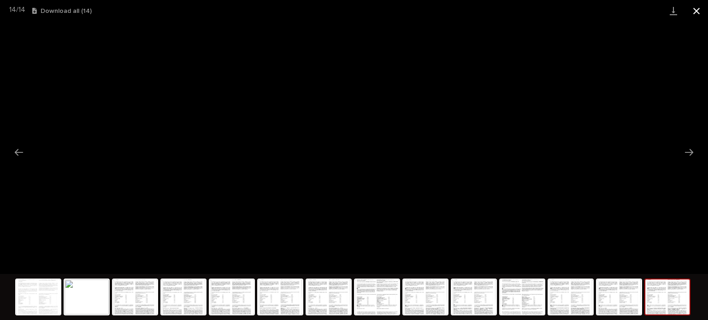
click at [693, 16] on button "Close gallery" at bounding box center [696, 11] width 23 height 22
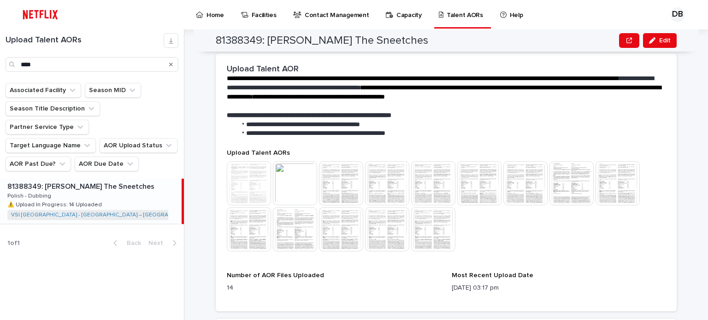
click at [249, 223] on img at bounding box center [249, 230] width 44 height 44
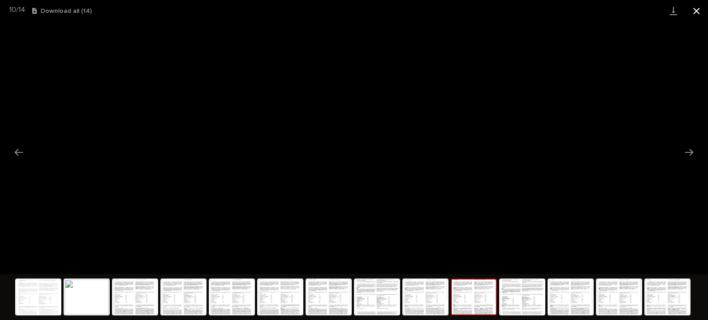
click at [704, 12] on button "Close gallery" at bounding box center [696, 11] width 23 height 22
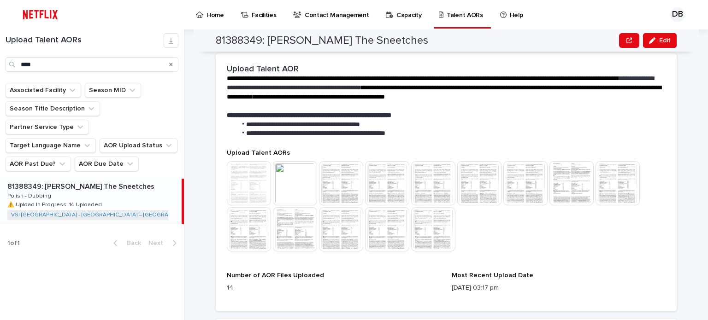
click at [617, 180] on img at bounding box center [618, 183] width 44 height 44
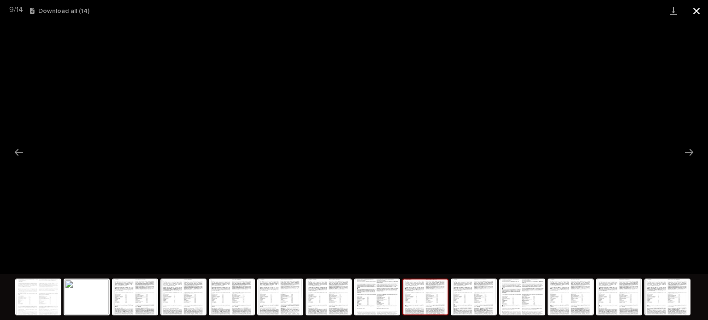
click at [702, 16] on button "Close gallery" at bounding box center [696, 11] width 23 height 22
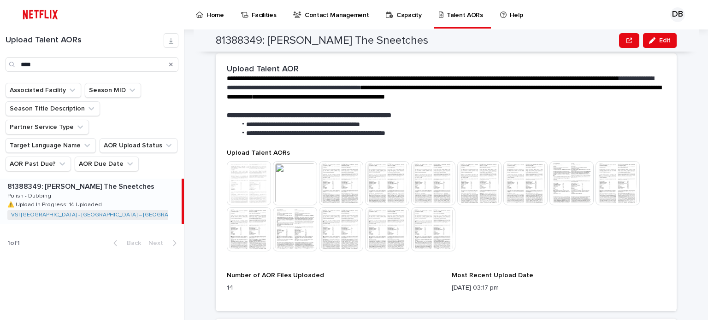
click at [563, 166] on img at bounding box center [572, 183] width 44 height 44
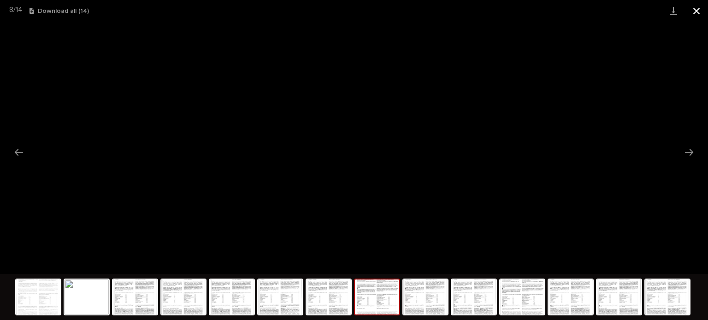
click at [703, 11] on button "Close gallery" at bounding box center [696, 11] width 23 height 22
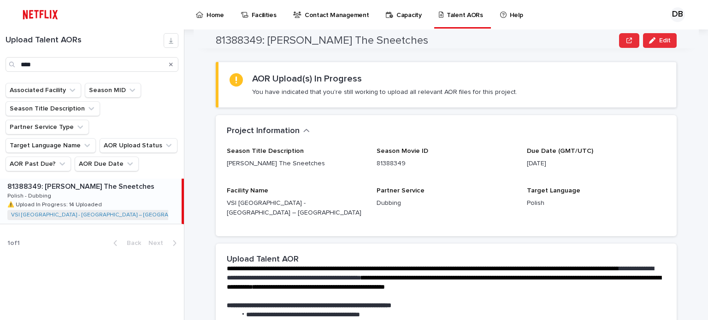
scroll to position [0, 0]
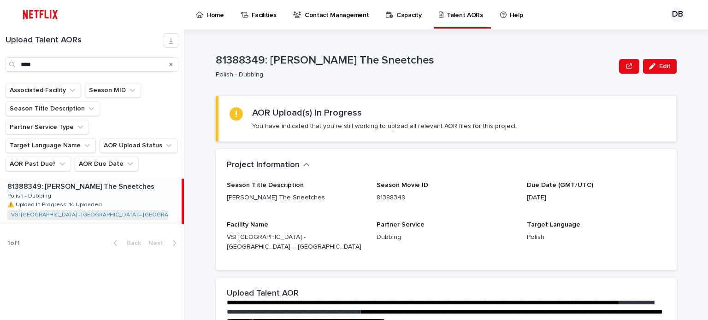
click at [169, 66] on icon "Search" at bounding box center [171, 65] width 4 height 6
click at [138, 66] on input "Search" at bounding box center [92, 64] width 173 height 15
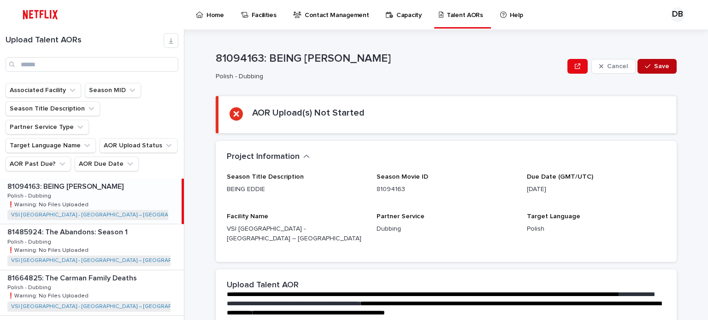
click at [668, 70] on button "Save" at bounding box center [657, 66] width 39 height 15
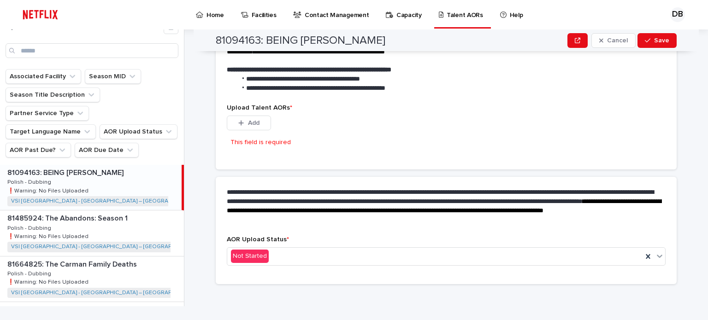
scroll to position [256, 0]
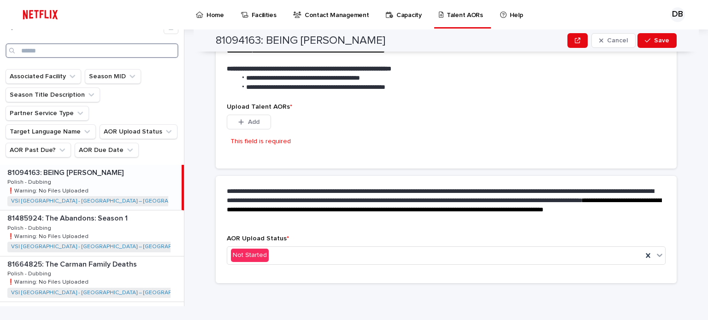
click at [89, 47] on input "Search" at bounding box center [92, 50] width 173 height 15
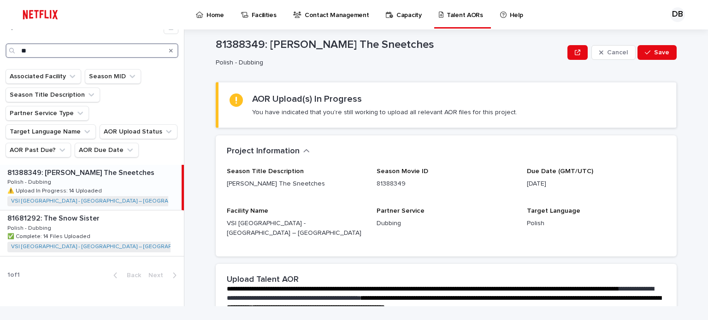
type input "**"
click at [128, 166] on div "81388349: [PERSON_NAME] The Sneetches 81388349: [PERSON_NAME] The Sneetches Pol…" at bounding box center [91, 187] width 182 height 45
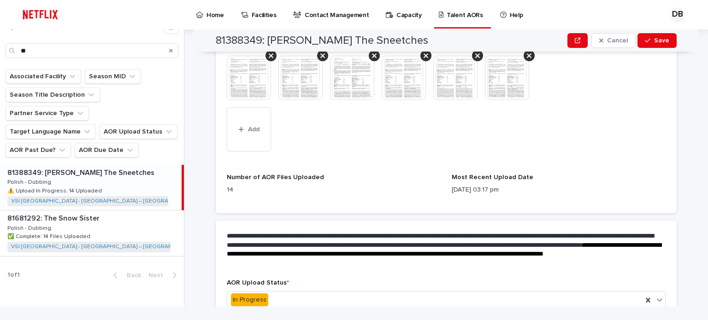
scroll to position [369, 0]
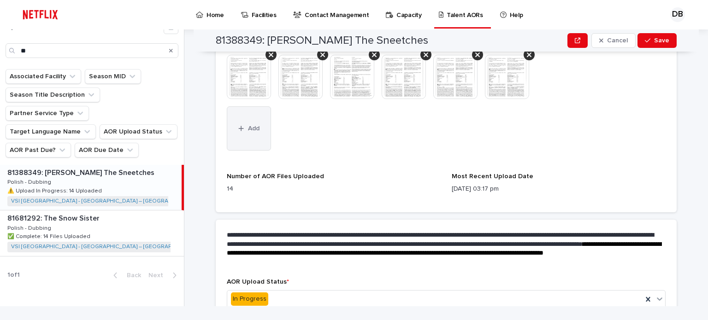
click at [235, 128] on button "Add" at bounding box center [249, 129] width 44 height 44
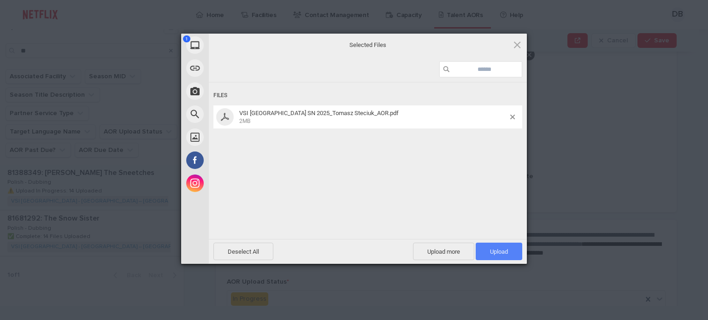
click at [498, 255] on span "Upload 1" at bounding box center [499, 252] width 18 height 7
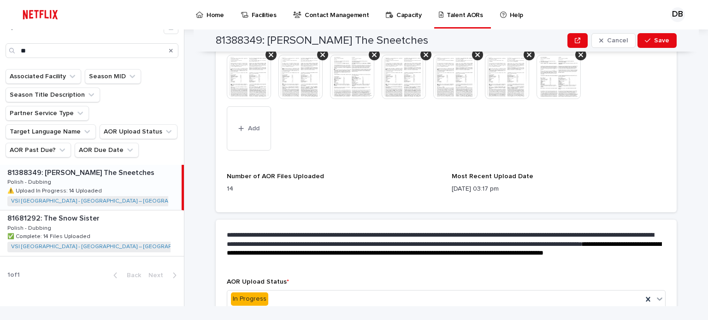
click at [557, 71] on img at bounding box center [559, 77] width 44 height 44
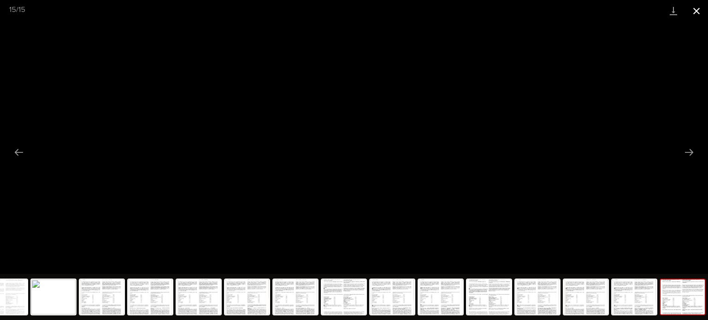
click at [694, 12] on button "Close gallery" at bounding box center [696, 11] width 23 height 22
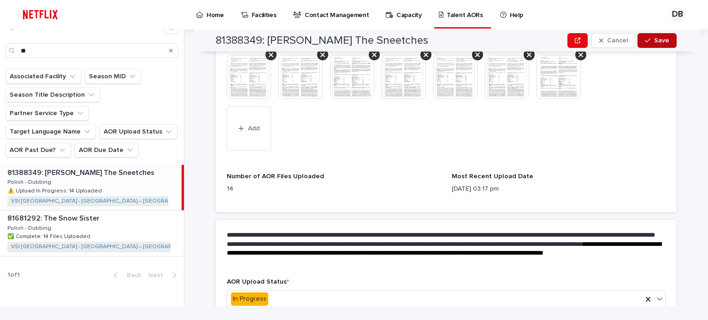
click at [659, 44] on button "Save" at bounding box center [657, 40] width 39 height 15
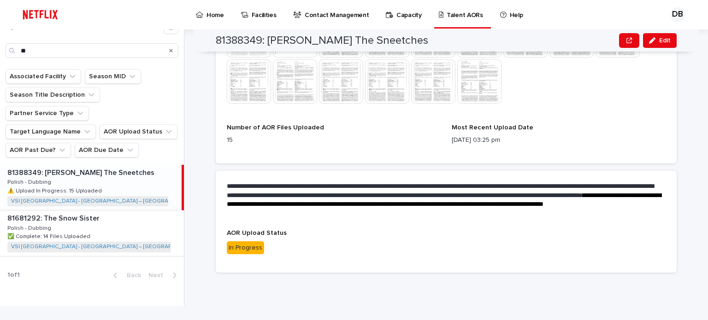
scroll to position [349, 0]
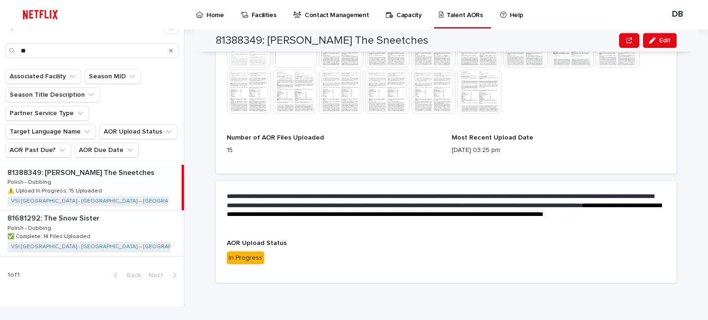
click at [472, 100] on img at bounding box center [479, 92] width 44 height 44
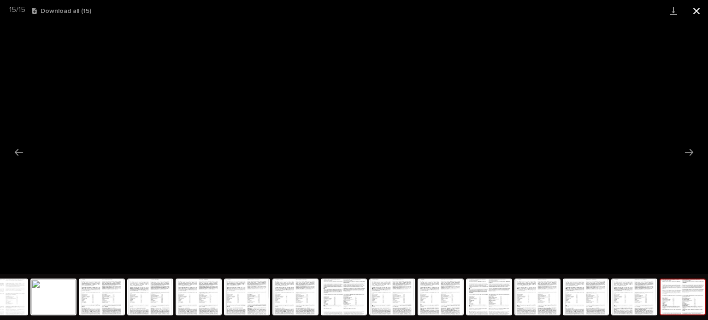
click at [700, 15] on button "Close gallery" at bounding box center [696, 11] width 23 height 22
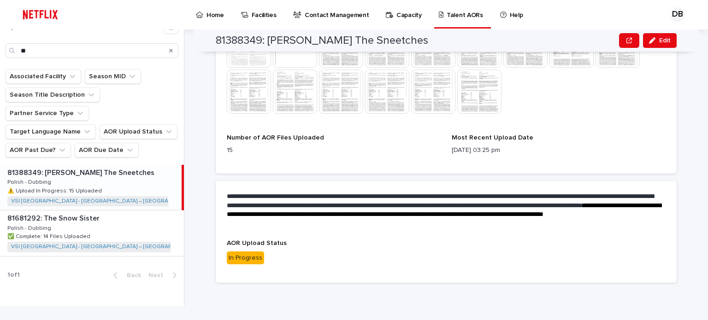
click at [172, 53] on icon "Search" at bounding box center [171, 51] width 4 height 6
click at [151, 49] on input "Search" at bounding box center [92, 50] width 173 height 15
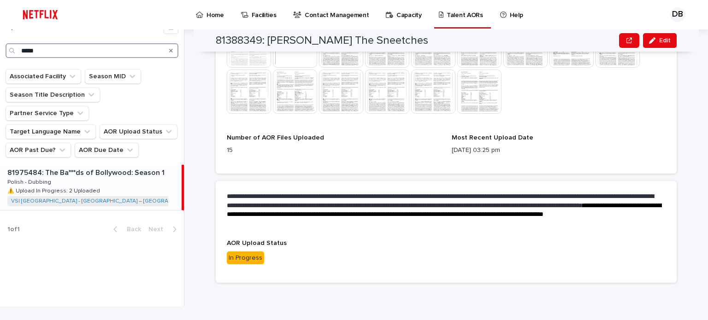
type input "*****"
drag, startPoint x: 121, startPoint y: 162, endPoint x: 141, endPoint y: 162, distance: 19.4
click at [121, 165] on div "81975484: The Ba***ds of Bollywood: Season 1 81975484: The Ba***ds of Bollywood…" at bounding box center [91, 187] width 182 height 45
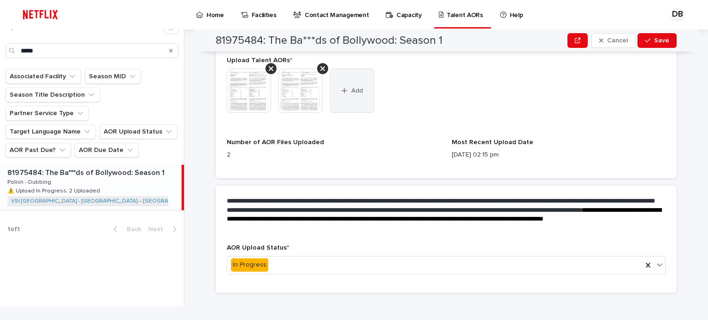
click at [350, 92] on button "Add" at bounding box center [352, 91] width 44 height 44
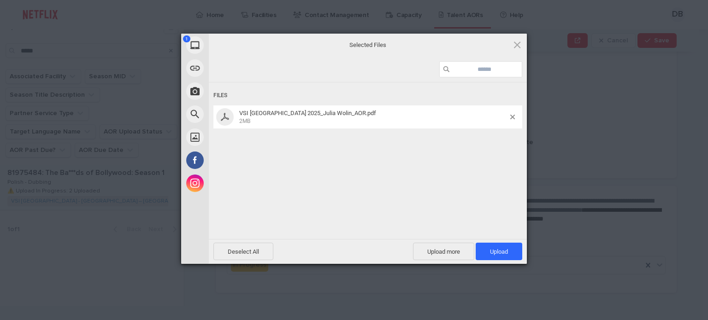
click at [491, 242] on div "Deselect All Upload more Upload 1" at bounding box center [368, 251] width 318 height 25
click at [494, 246] on span "Upload 1" at bounding box center [499, 252] width 47 height 18
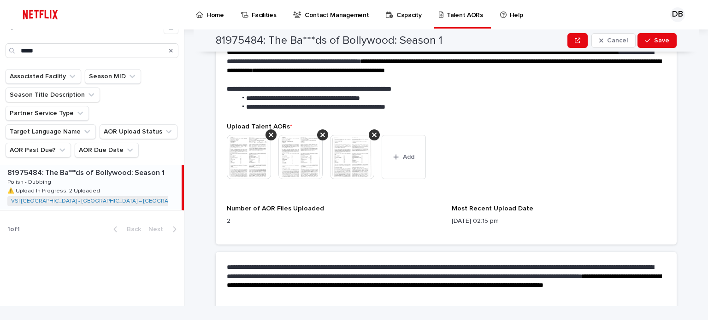
scroll to position [256, 0]
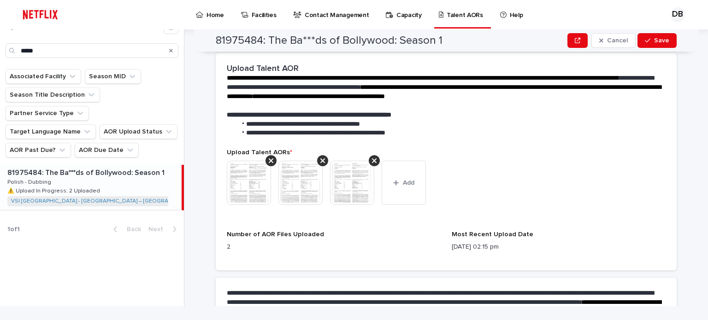
click at [249, 174] on img at bounding box center [249, 183] width 44 height 44
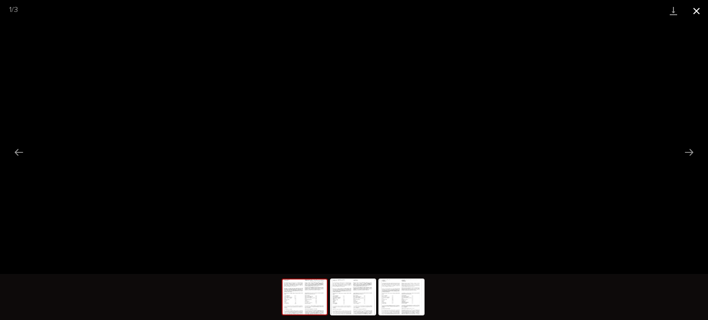
click at [694, 11] on button "Close gallery" at bounding box center [696, 11] width 23 height 22
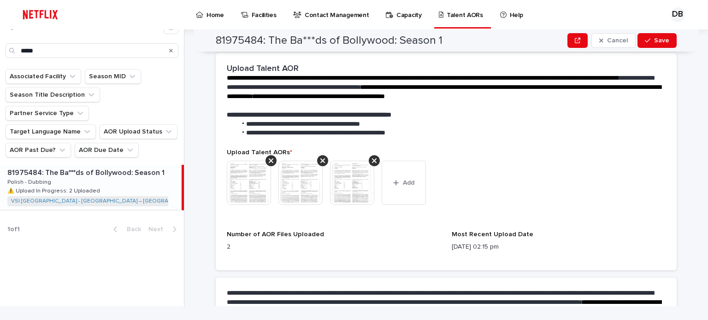
click at [301, 177] on img at bounding box center [301, 183] width 44 height 44
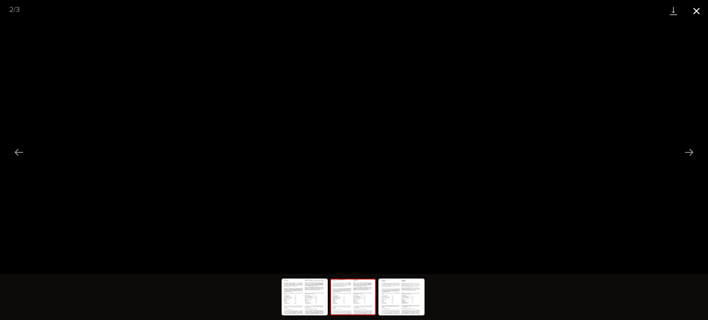
click at [705, 11] on button "Close gallery" at bounding box center [696, 11] width 23 height 22
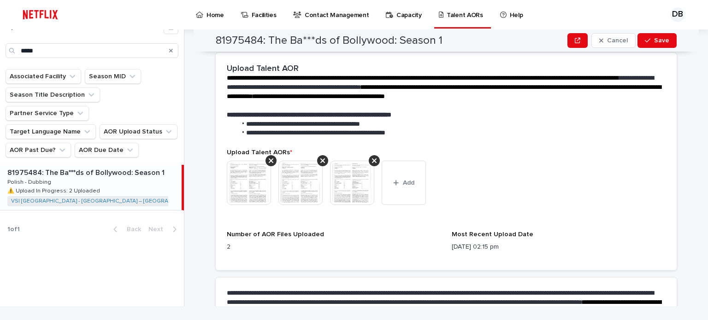
click at [354, 181] on img at bounding box center [352, 183] width 44 height 44
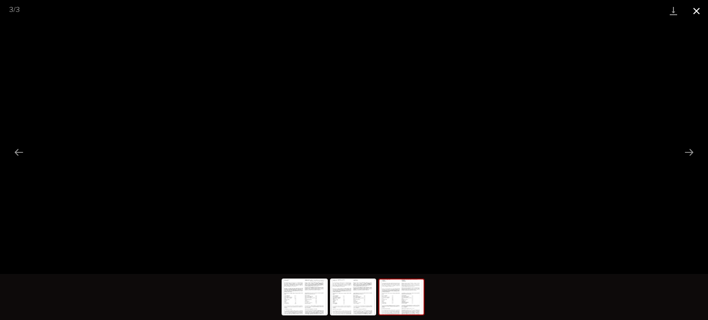
click at [699, 10] on button "Close gallery" at bounding box center [696, 11] width 23 height 22
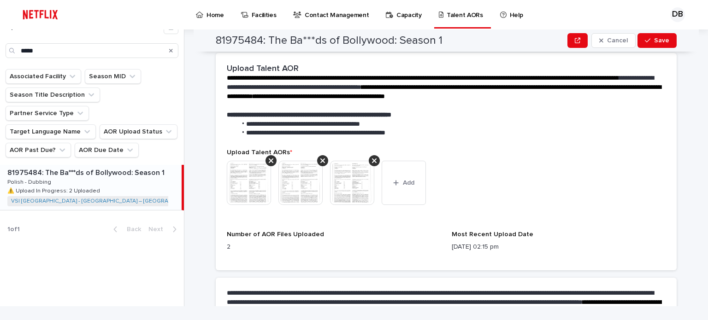
scroll to position [358, 0]
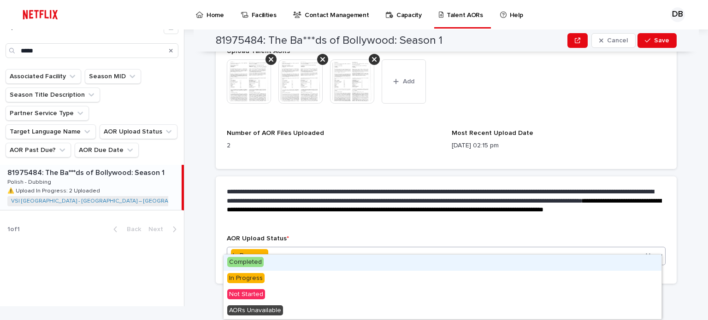
click at [260, 261] on span "Completed" at bounding box center [245, 262] width 36 height 10
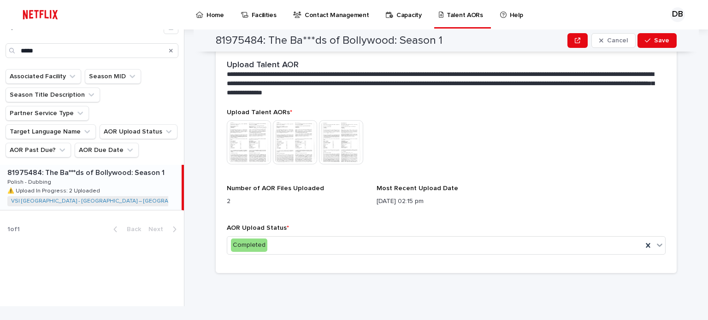
scroll to position [249, 0]
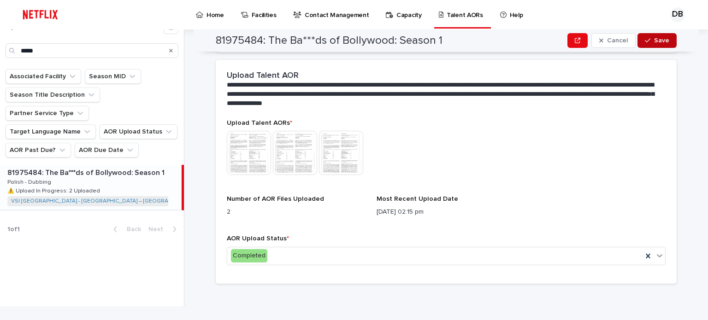
click at [647, 44] on button "Save" at bounding box center [657, 40] width 39 height 15
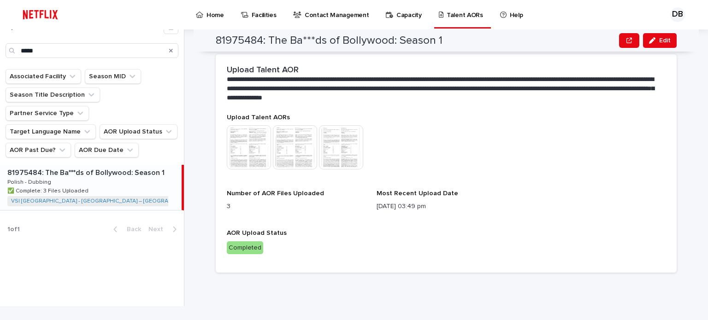
scroll to position [200, 0]
